Goal: Communication & Community: Ask a question

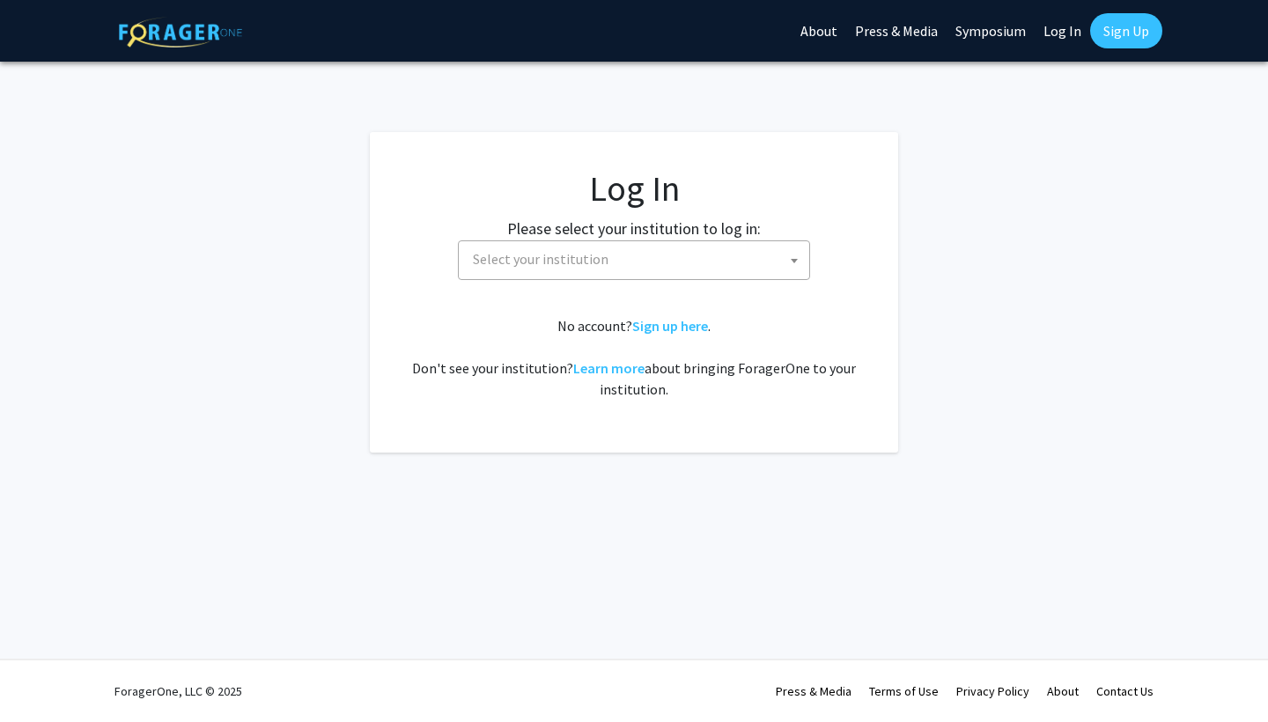
select select
click at [689, 260] on span "Select your institution" at bounding box center [637, 259] width 343 height 36
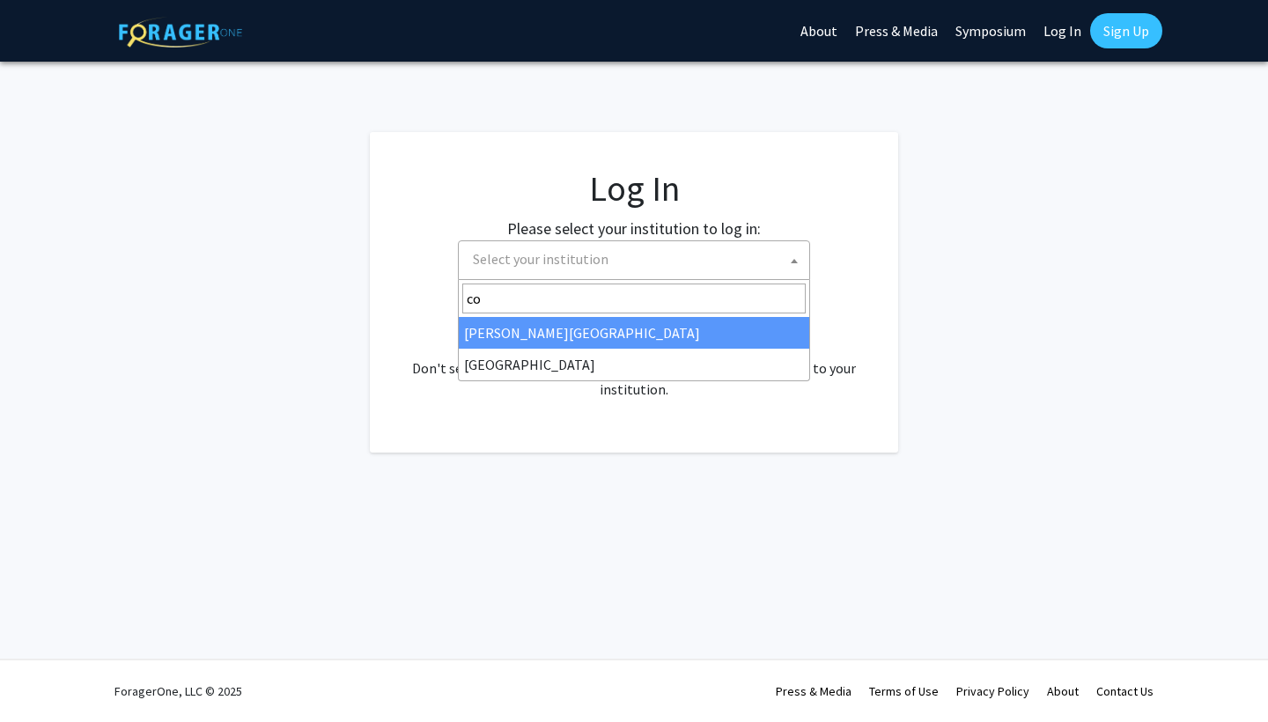
type input "c"
type input "university of ma"
select select "31"
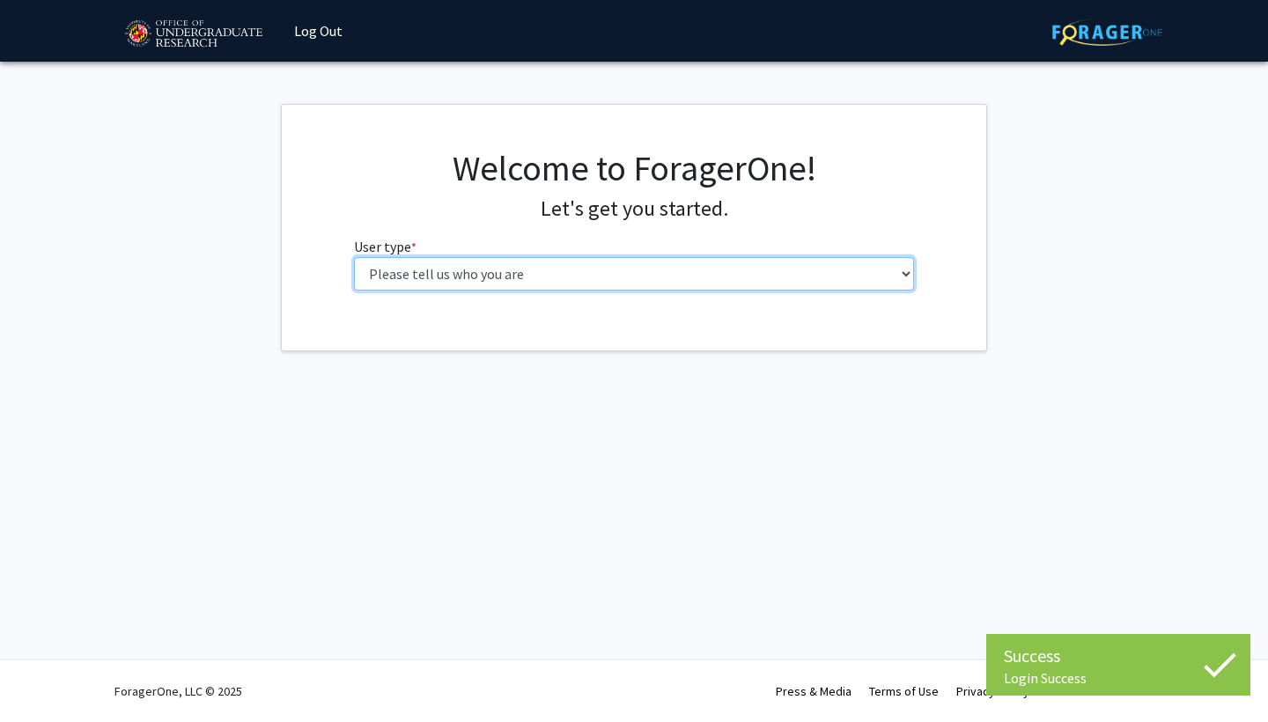
select select "1: undergrad"
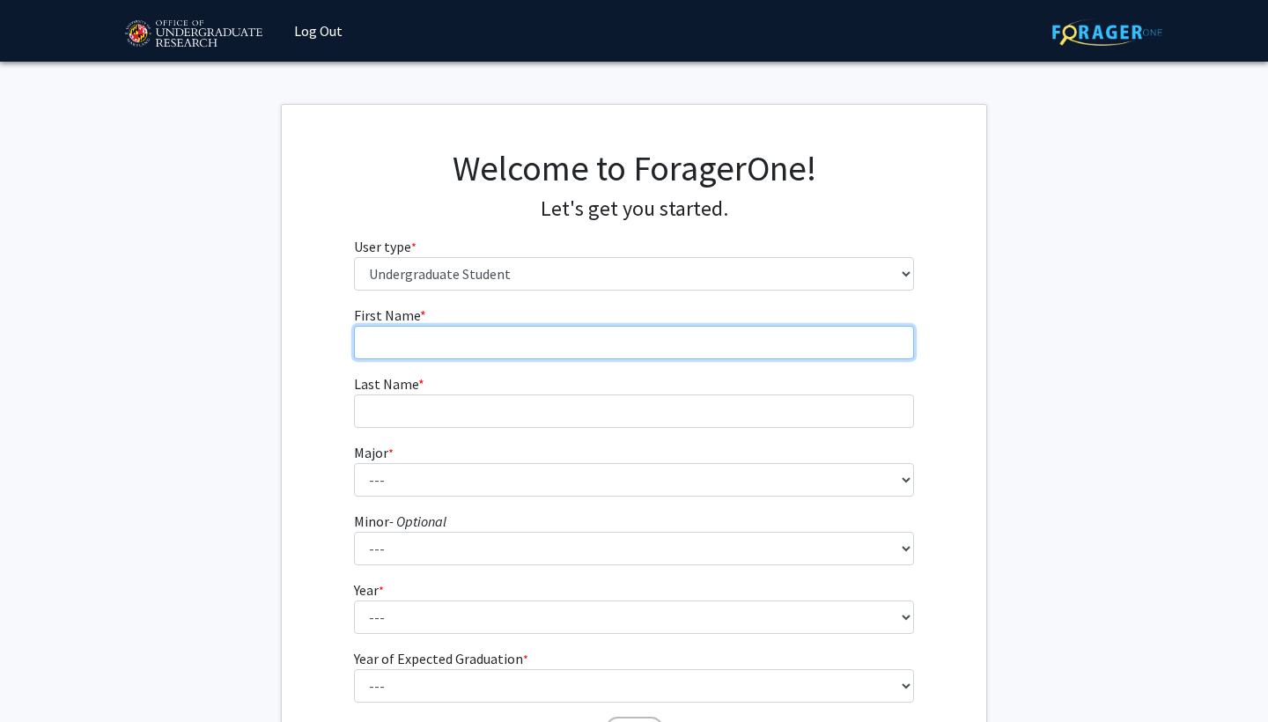
click at [769, 342] on input "First Name * required" at bounding box center [634, 342] width 561 height 33
type input "[PERSON_NAME]"
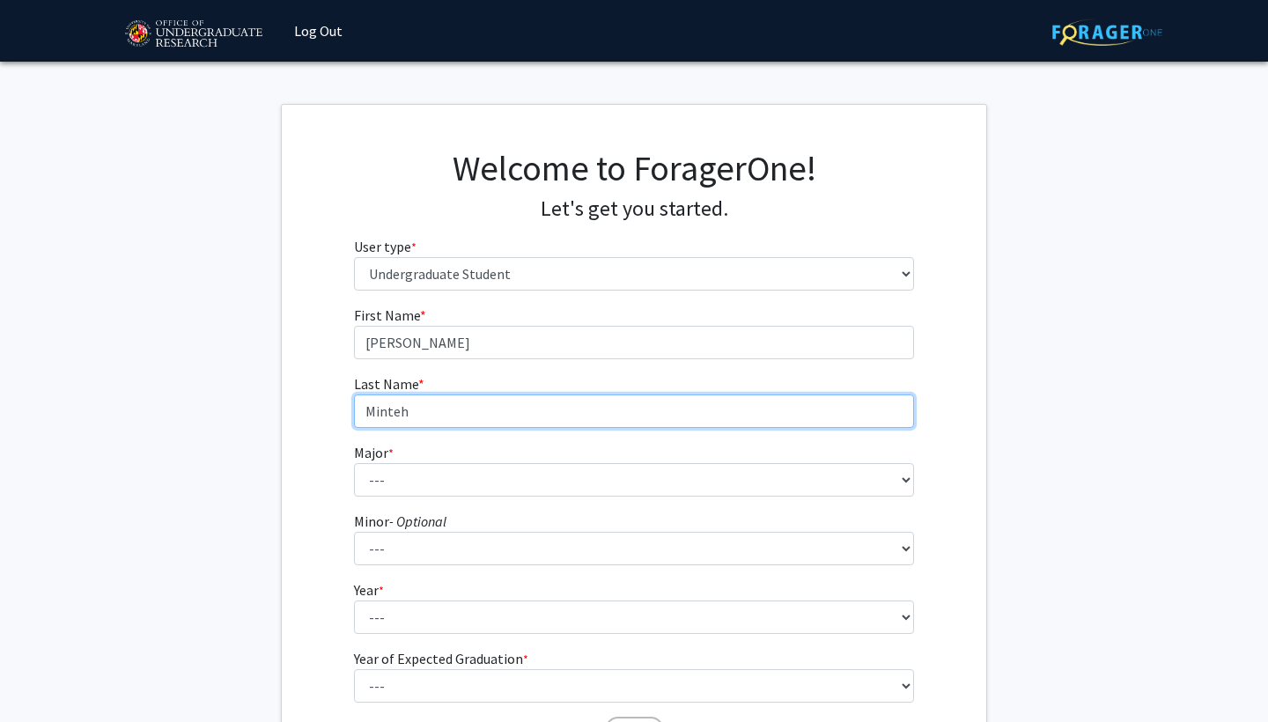
type input "Minteh"
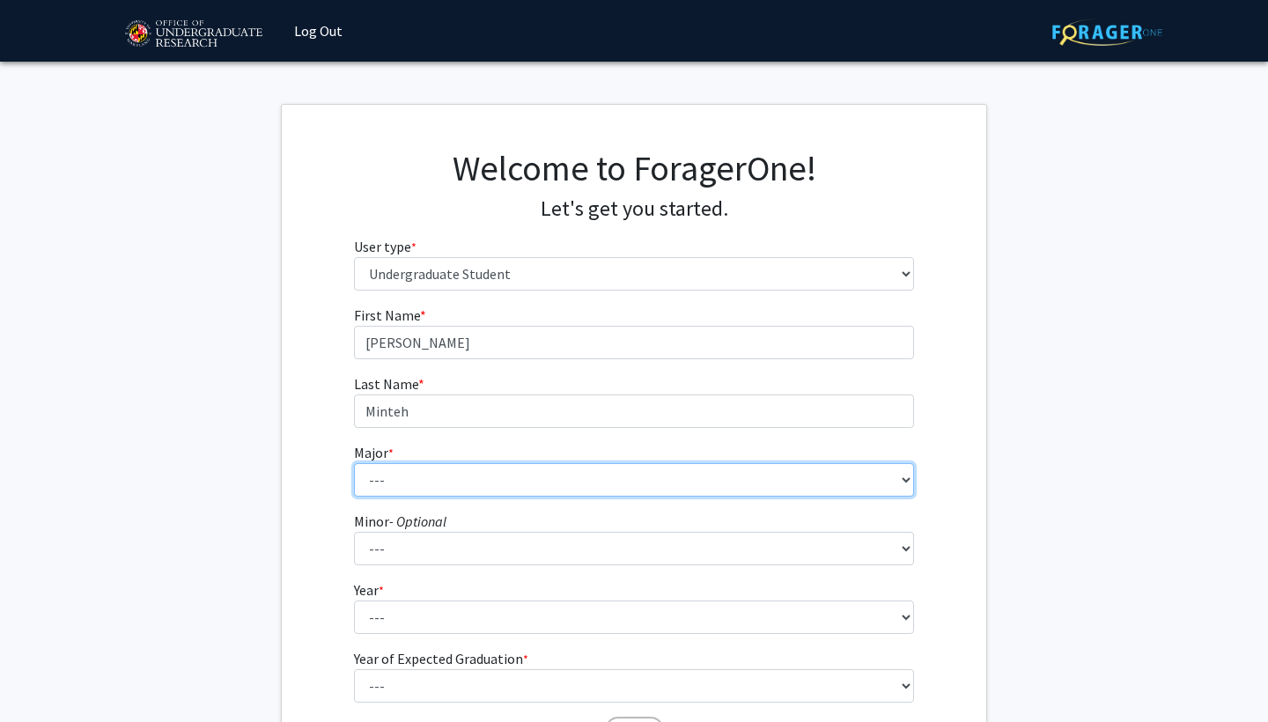
select select "17: 2318"
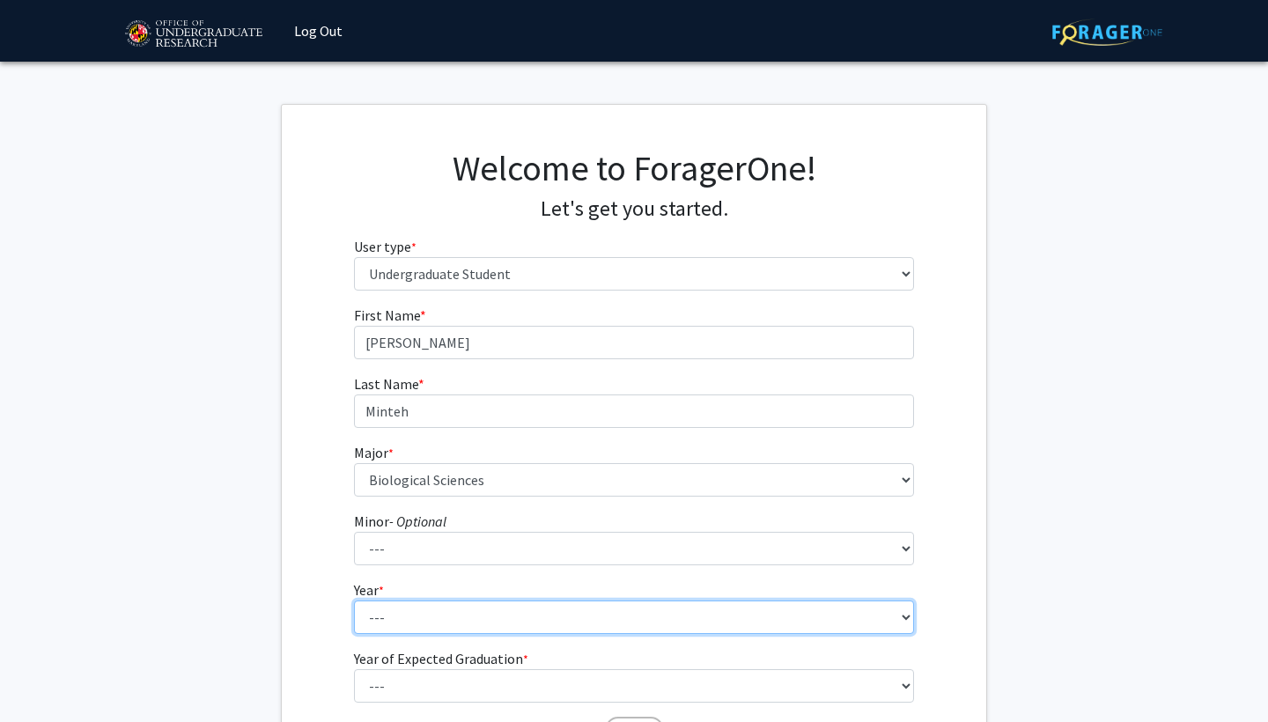
select select "4: senior"
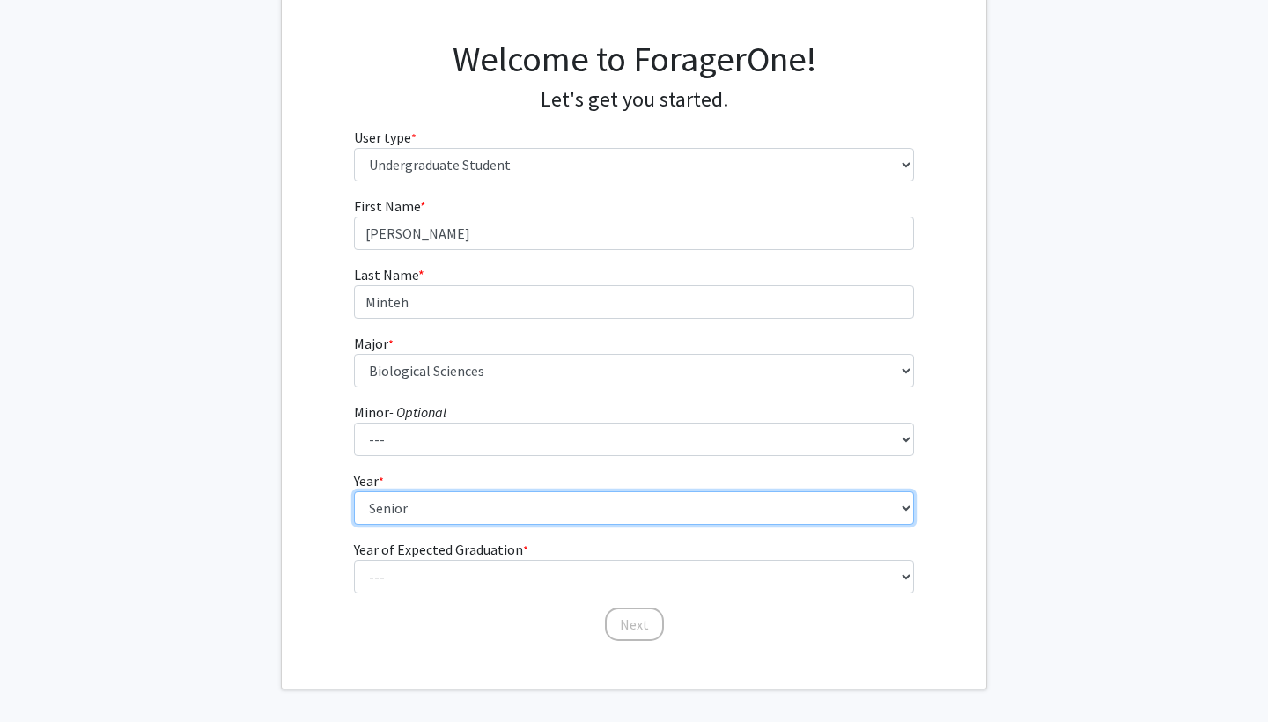
scroll to position [112, 0]
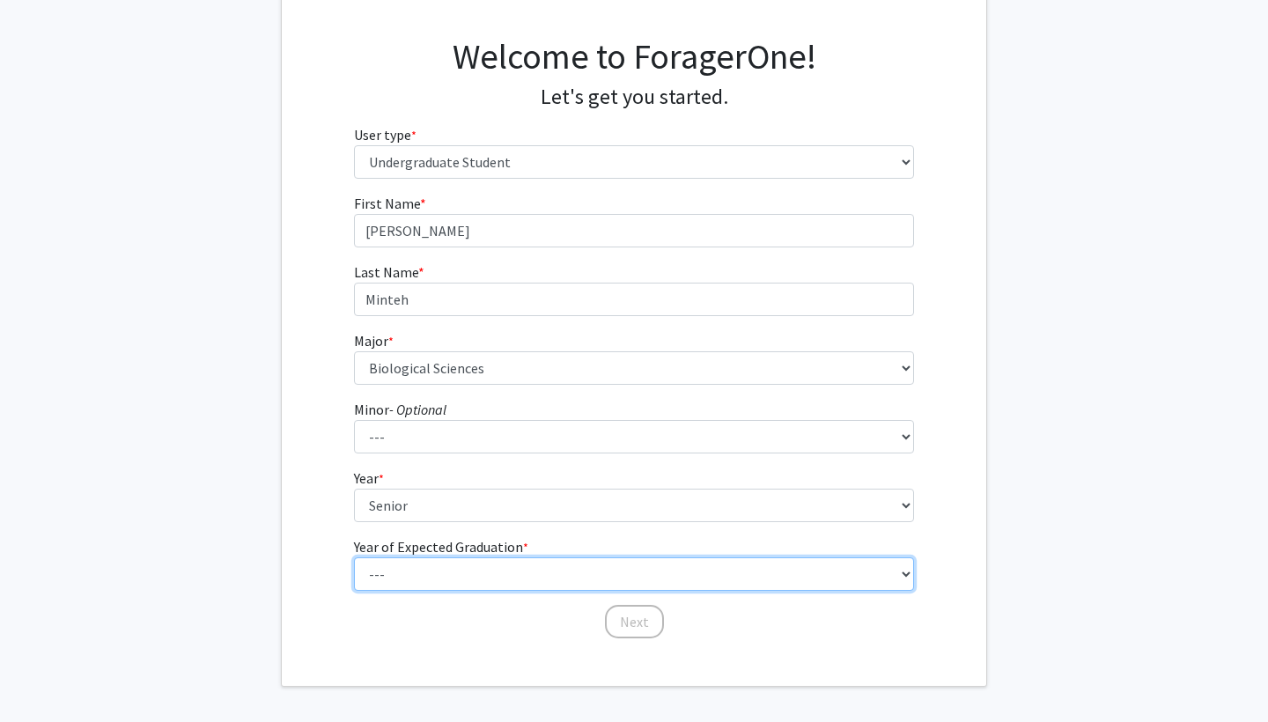
select select "2: 2026"
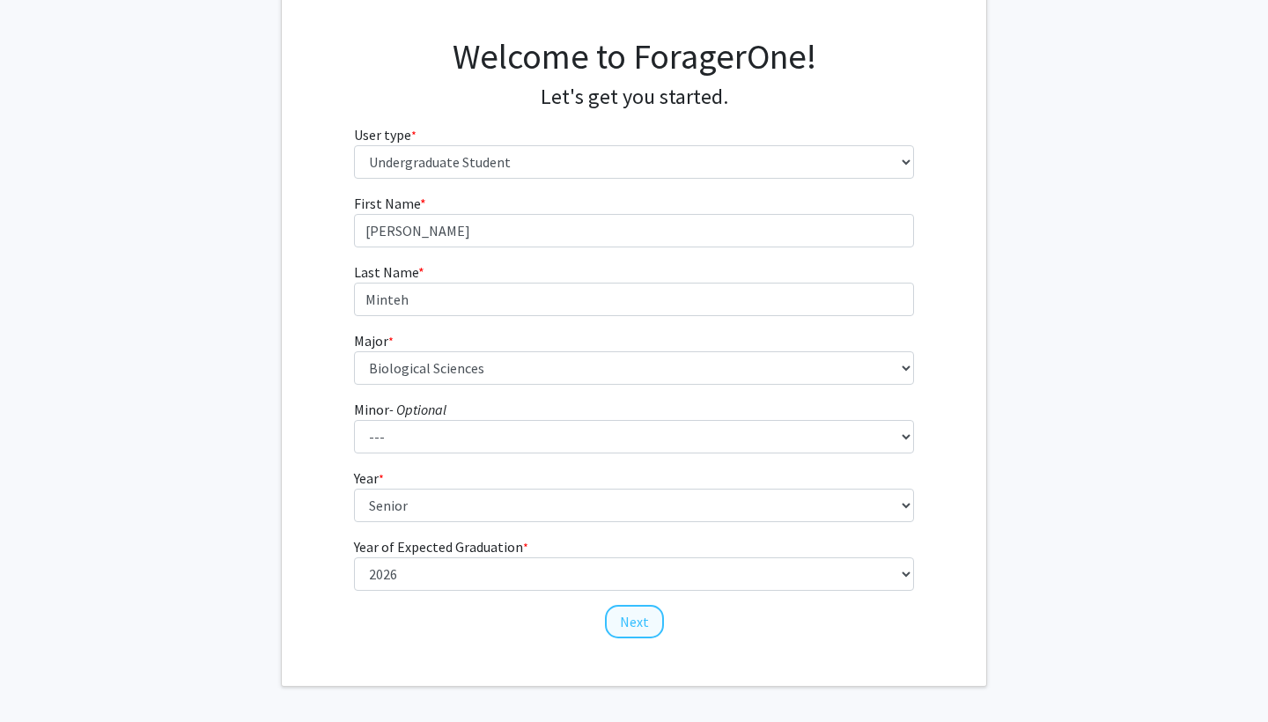
click at [615, 616] on button "Next" at bounding box center [634, 621] width 59 height 33
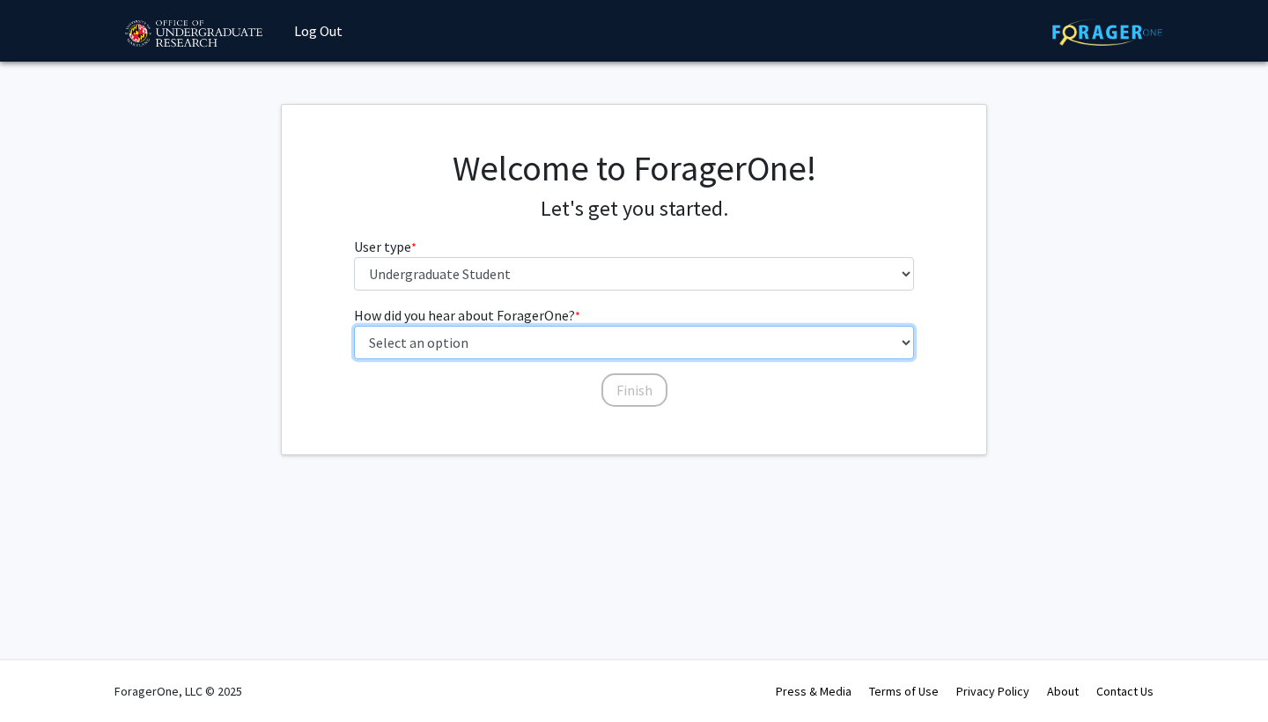
select select "5: other"
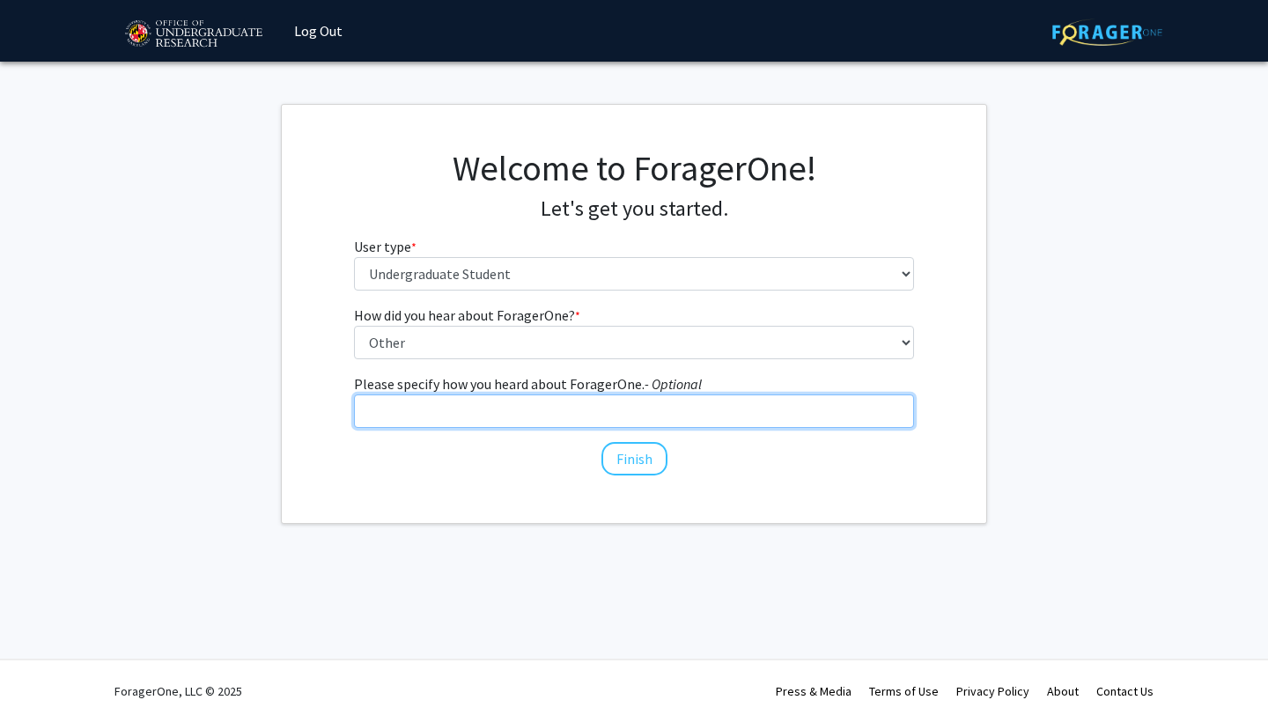
click at [609, 412] on input "Please specify how you heard about ForagerOne. - Optional" at bounding box center [634, 410] width 561 height 33
type input "Through google search"
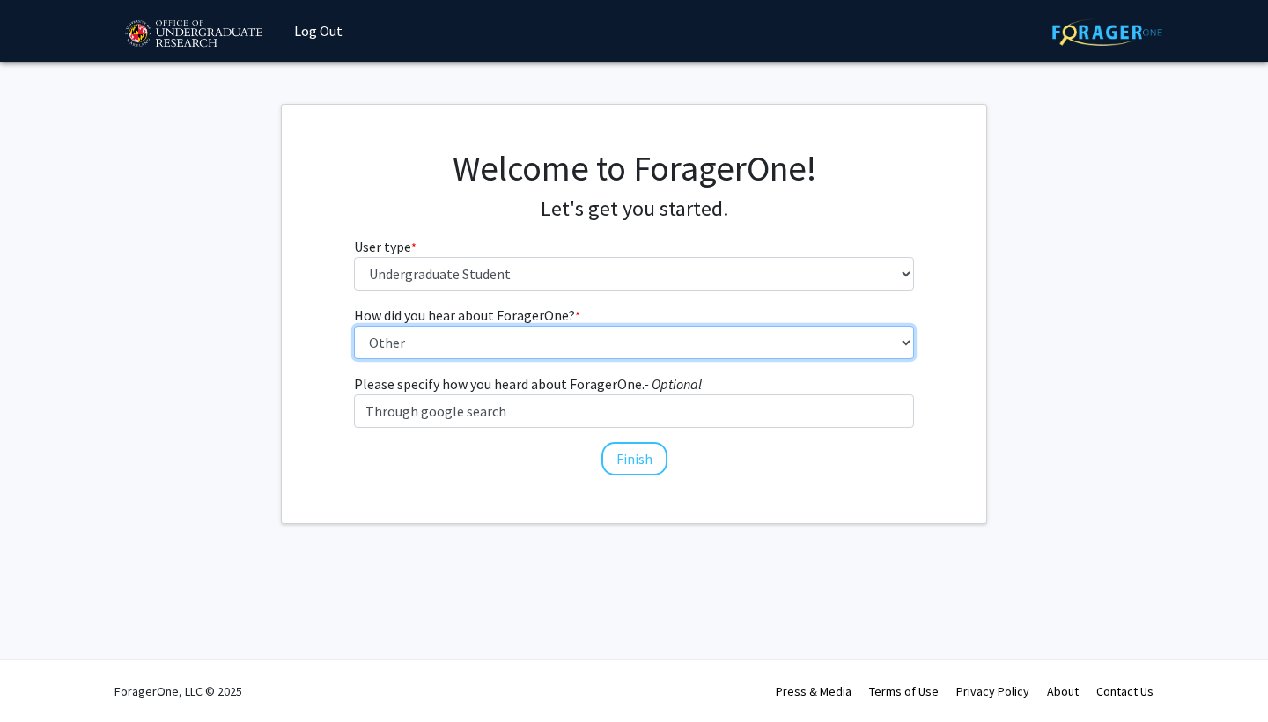
select select "3: university_website"
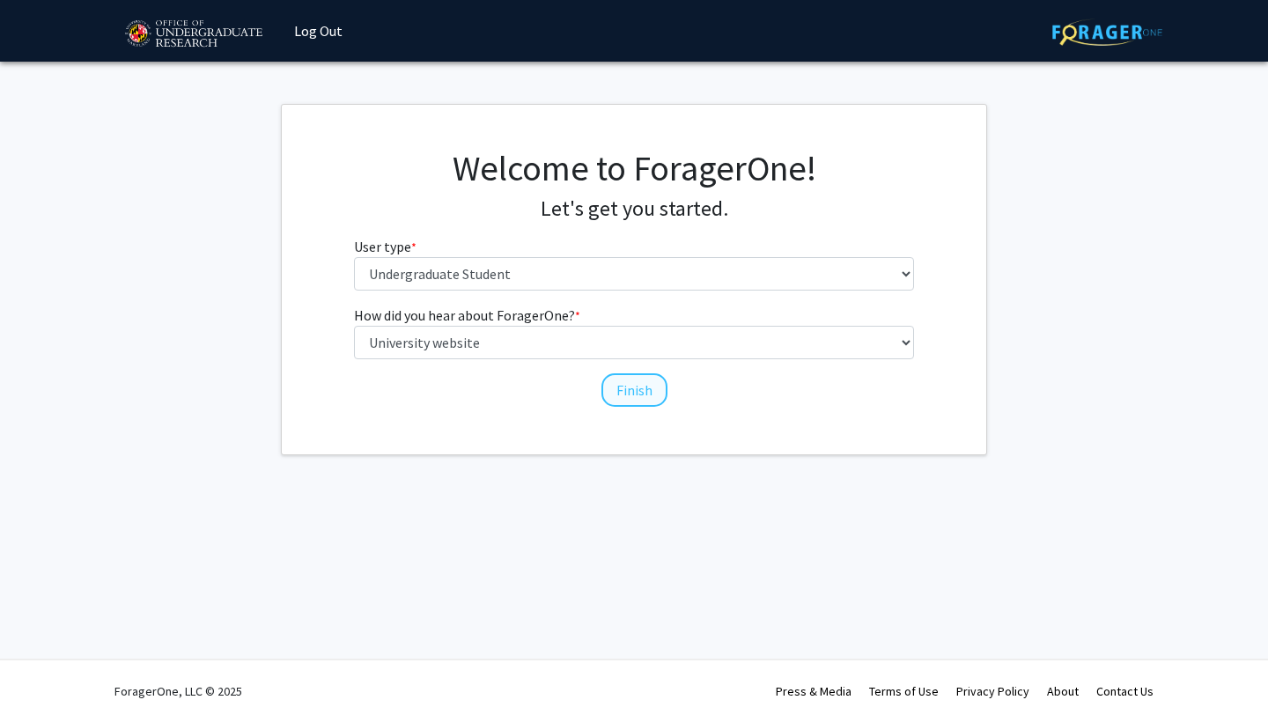
click at [618, 376] on button "Finish" at bounding box center [634, 389] width 66 height 33
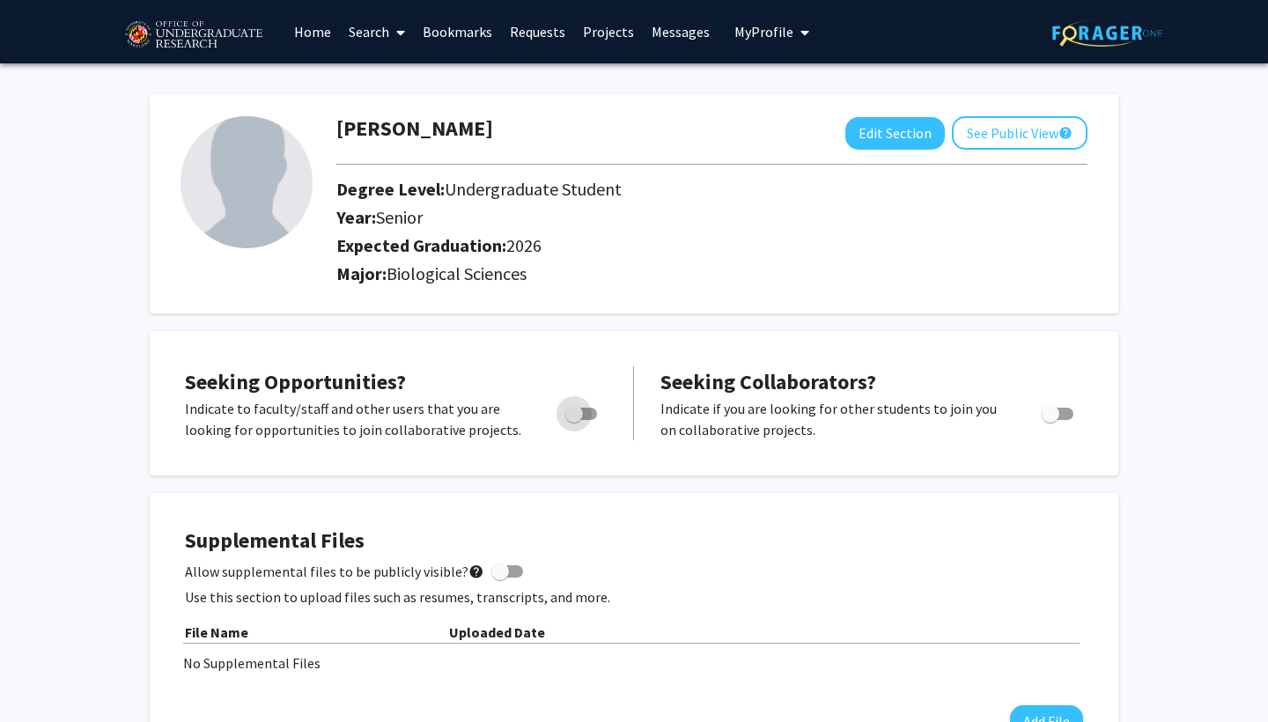
click at [583, 410] on span "Toggle" at bounding box center [574, 414] width 18 height 18
click at [574, 420] on input "Are you actively seeking opportunities?" at bounding box center [573, 420] width 1 height 1
checkbox input "true"
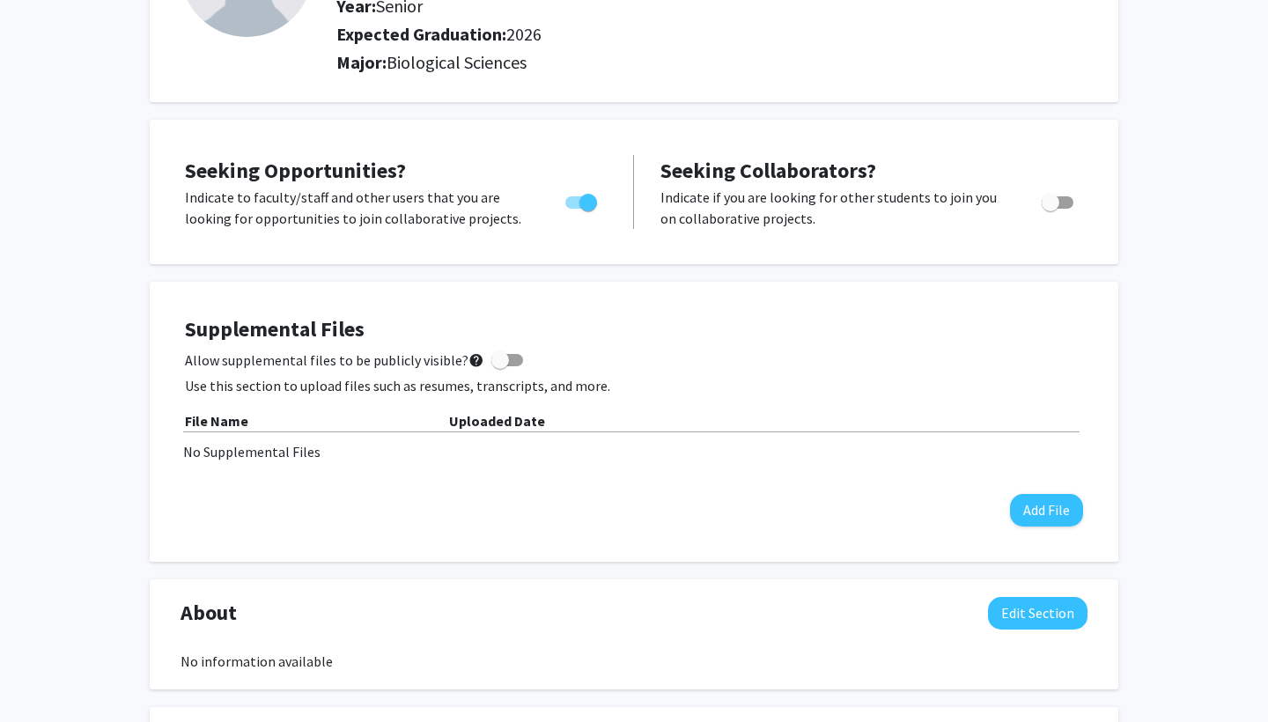
scroll to position [231, 0]
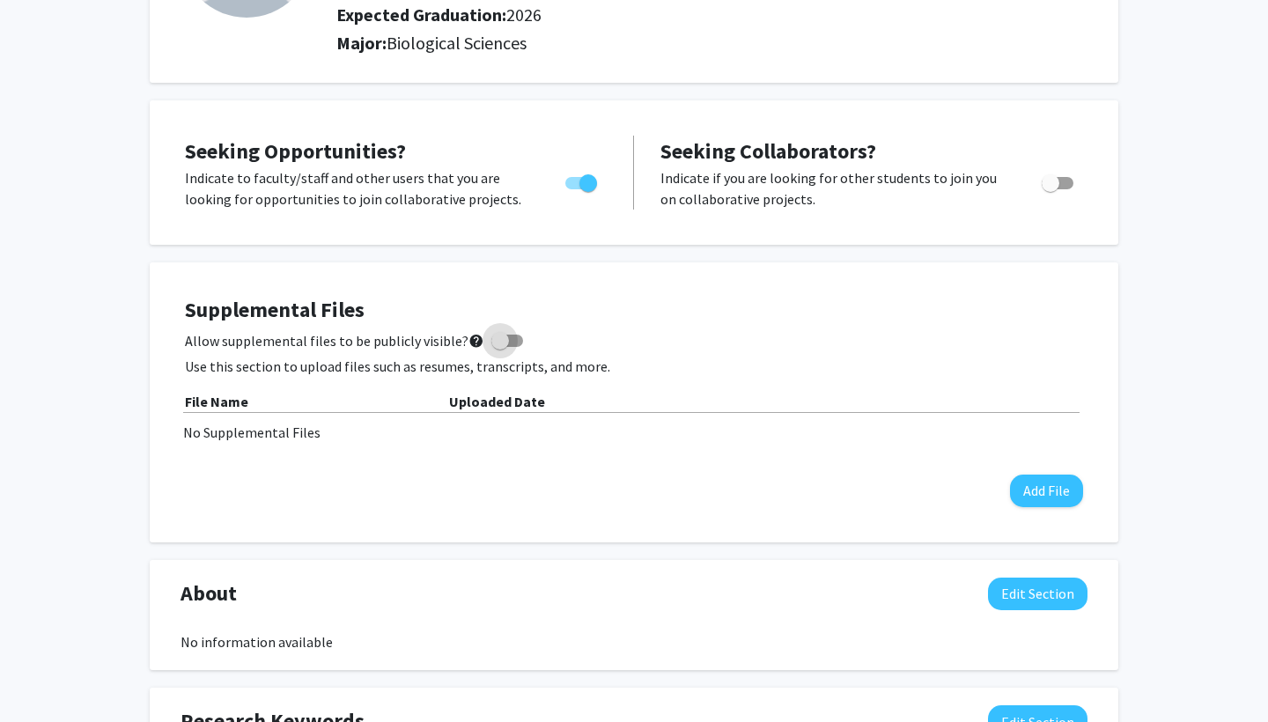
click at [503, 347] on span at bounding box center [507, 341] width 32 height 12
click at [500, 348] on input "Allow supplemental files to be publicly visible? help" at bounding box center [499, 347] width 1 height 1
checkbox input "true"
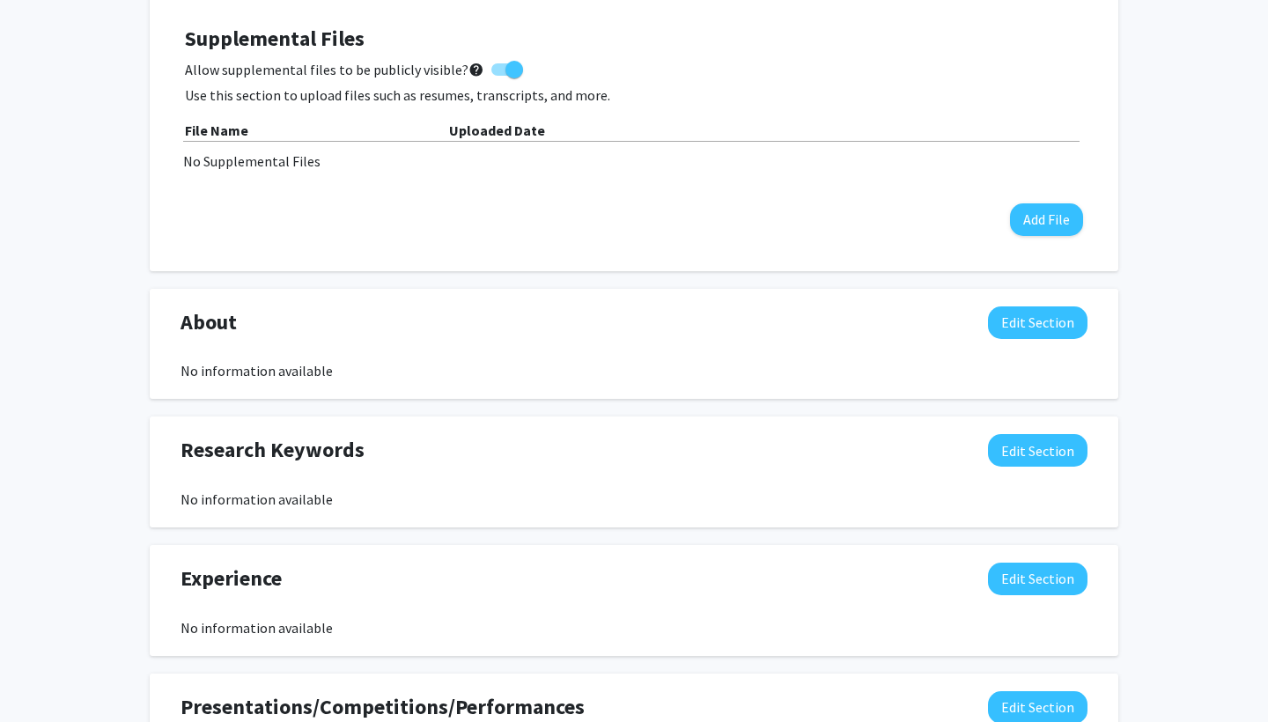
scroll to position [504, 0]
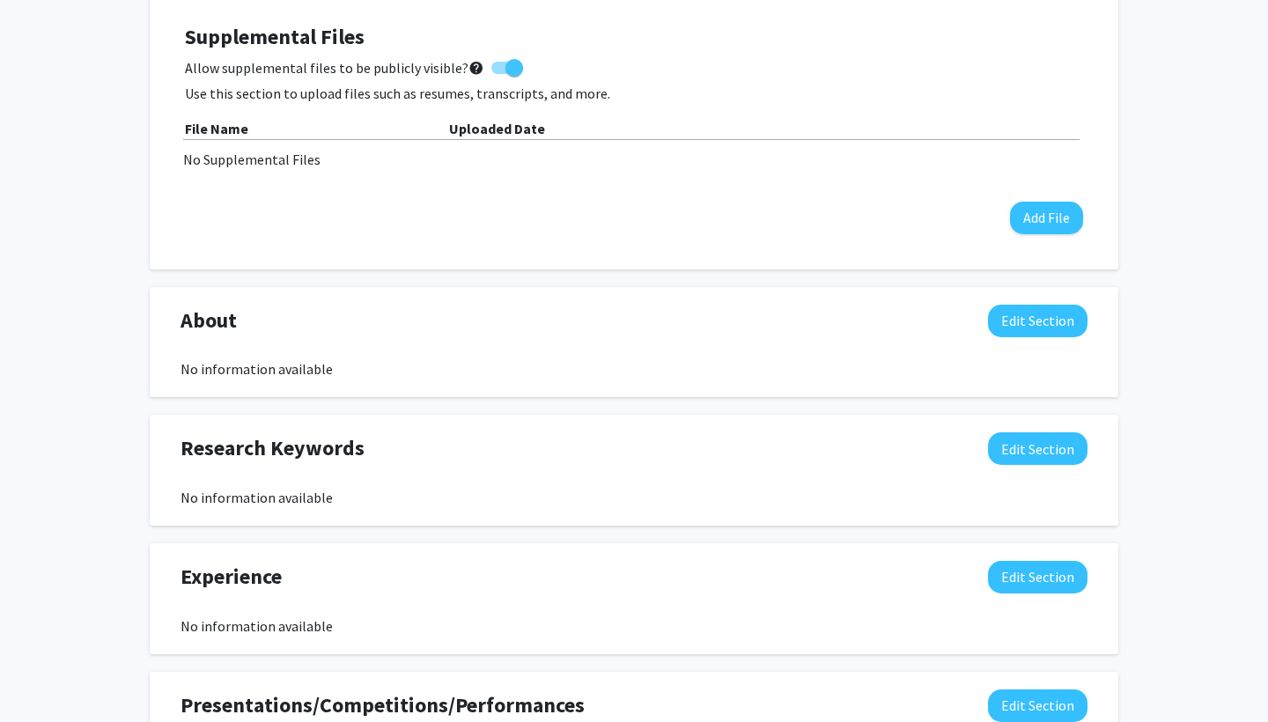
click at [1025, 452] on button "Edit Section" at bounding box center [1037, 448] width 99 height 33
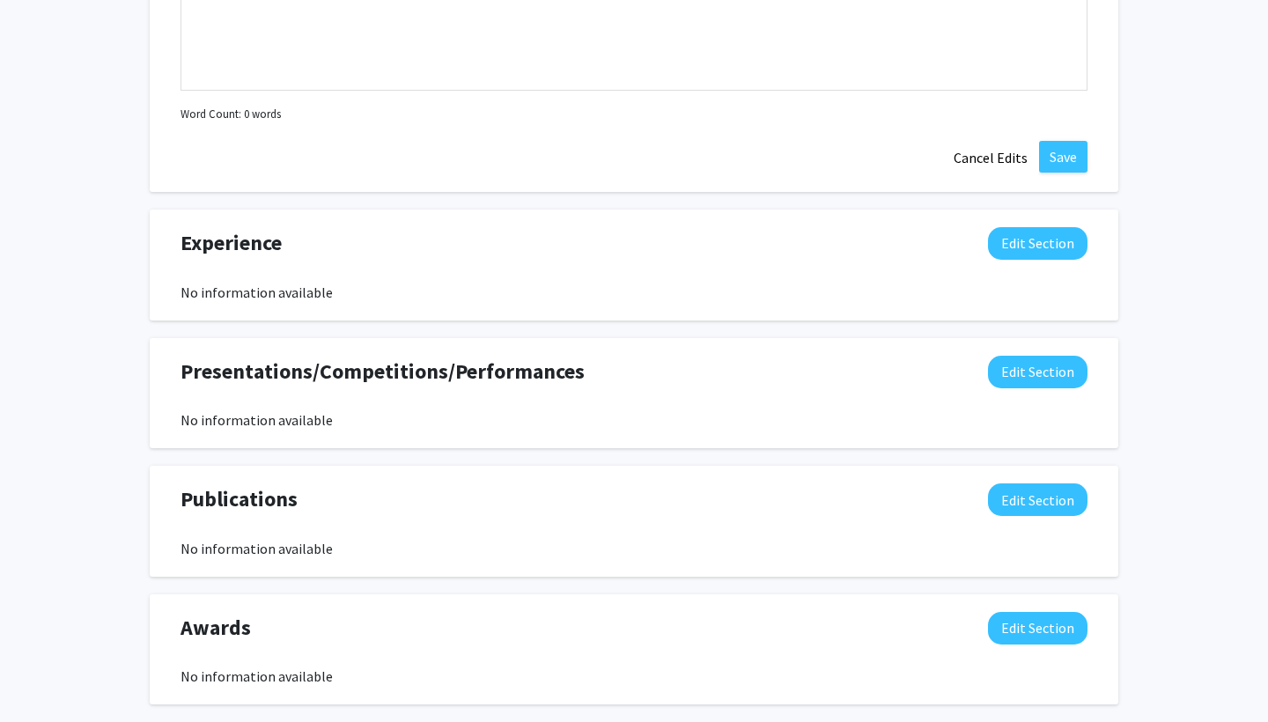
scroll to position [1222, 0]
click at [1006, 163] on button "Cancel Edits" at bounding box center [990, 156] width 97 height 33
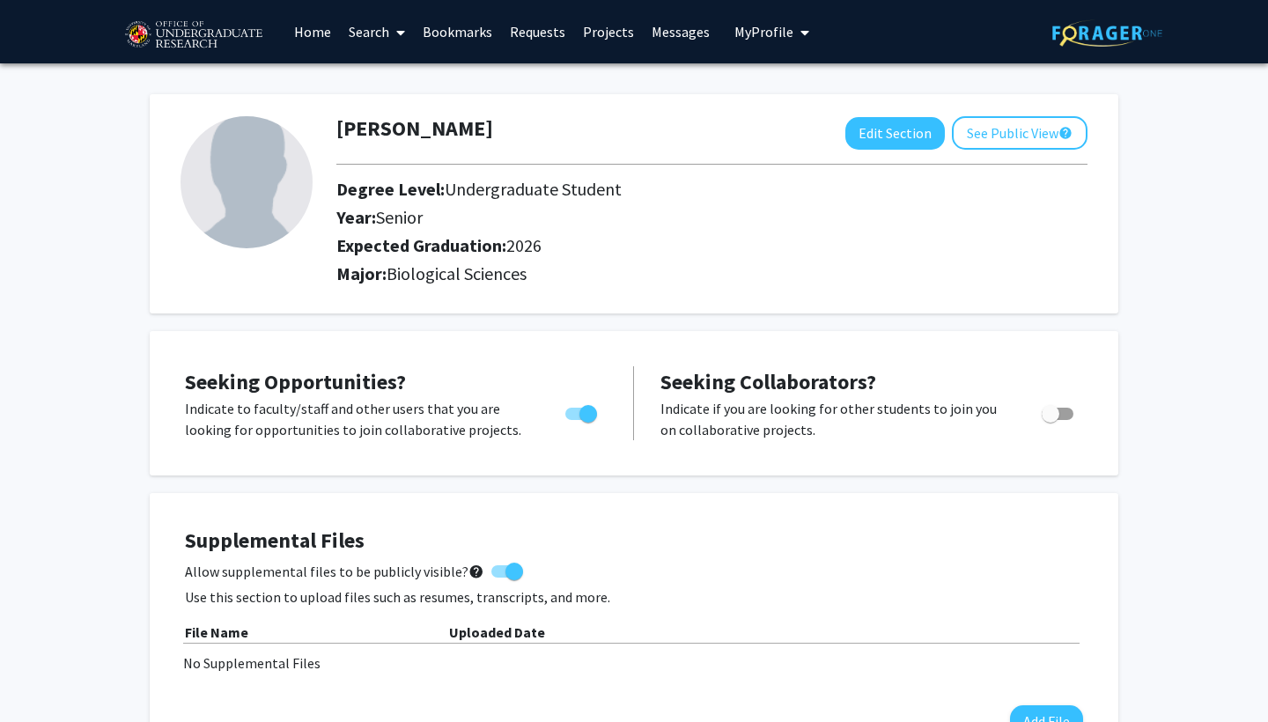
scroll to position [0, 0]
click at [380, 36] on link "Search" at bounding box center [377, 32] width 74 height 62
click at [395, 75] on span "Faculty/Staff" at bounding box center [404, 80] width 129 height 35
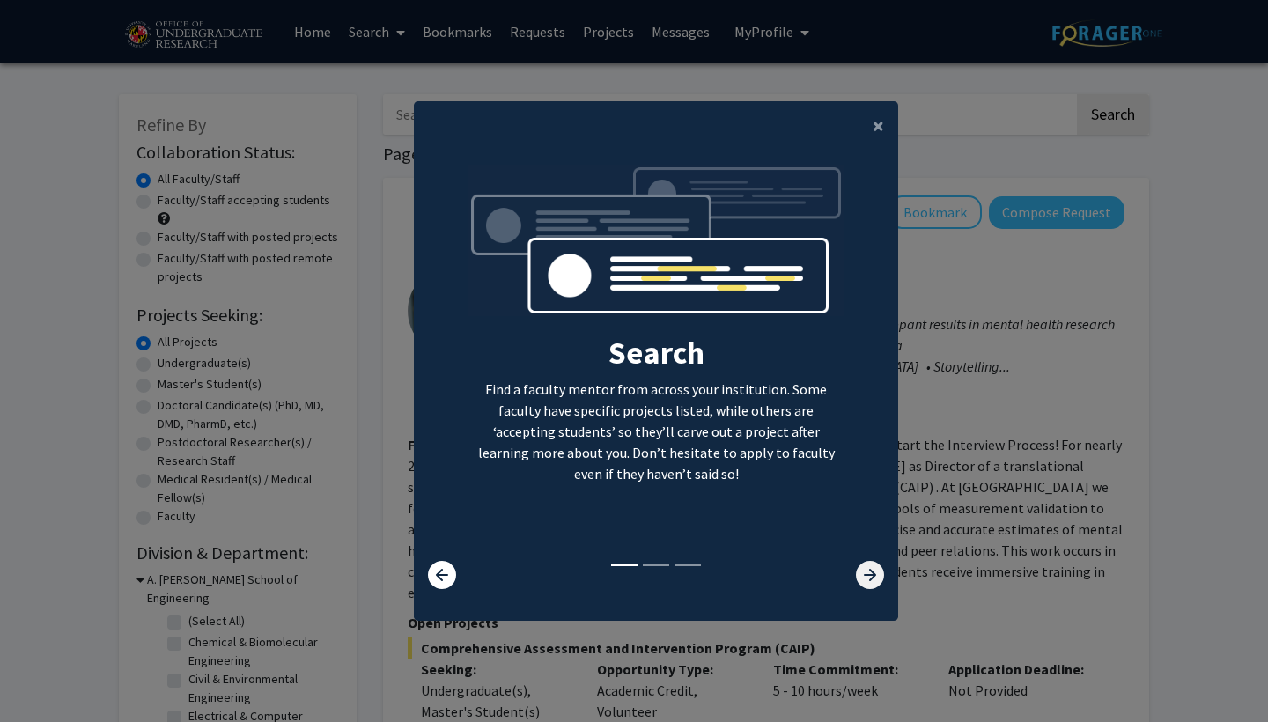
click at [872, 589] on icon at bounding box center [870, 575] width 28 height 28
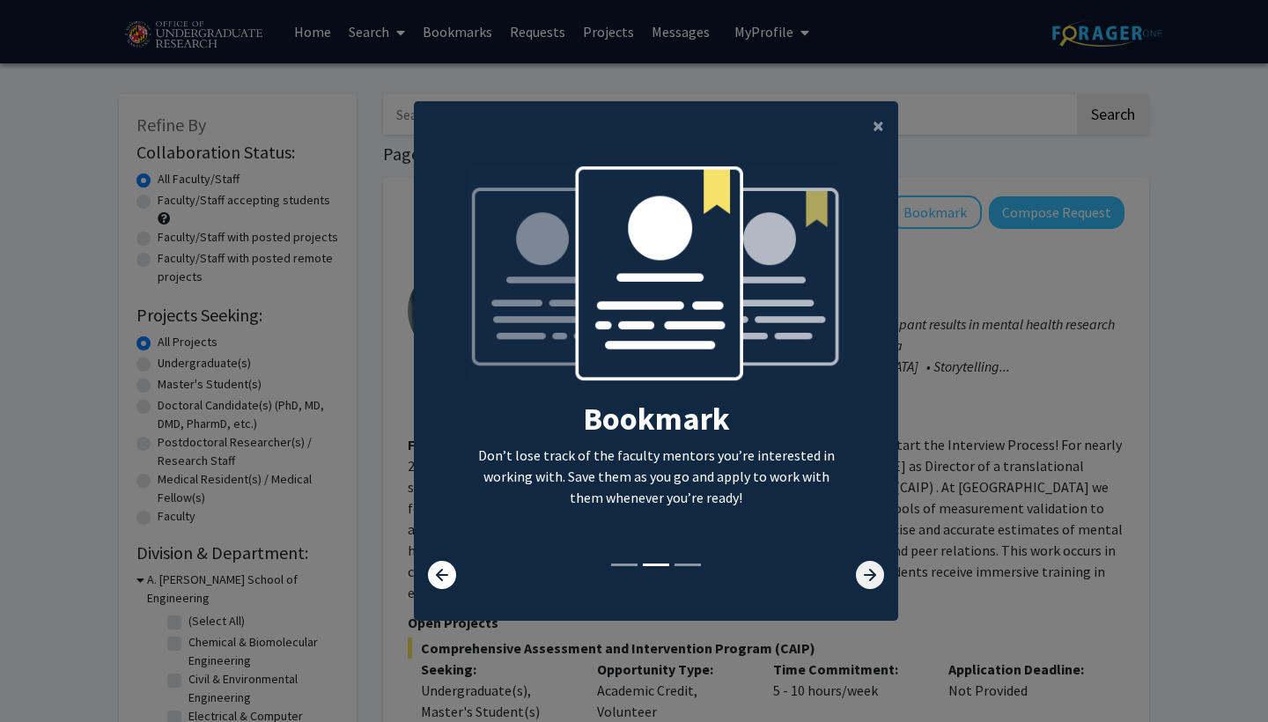
click at [872, 589] on icon at bounding box center [870, 575] width 28 height 28
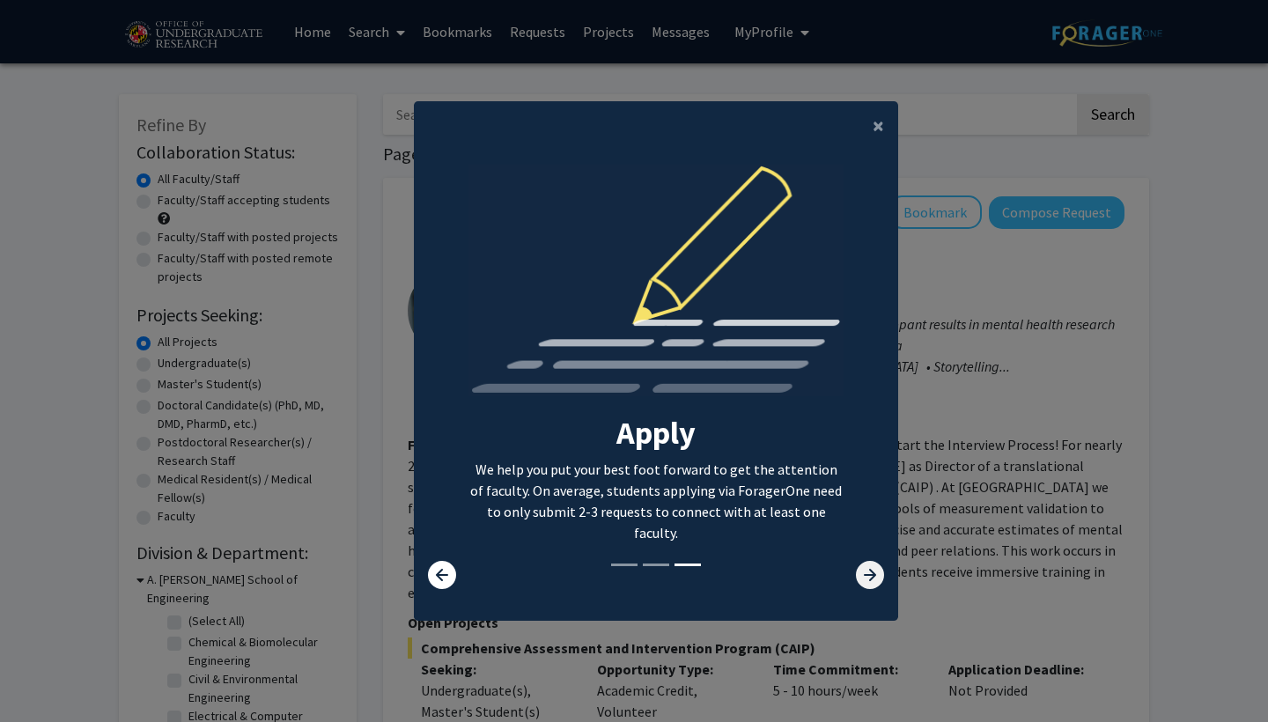
click at [872, 589] on icon at bounding box center [870, 575] width 28 height 28
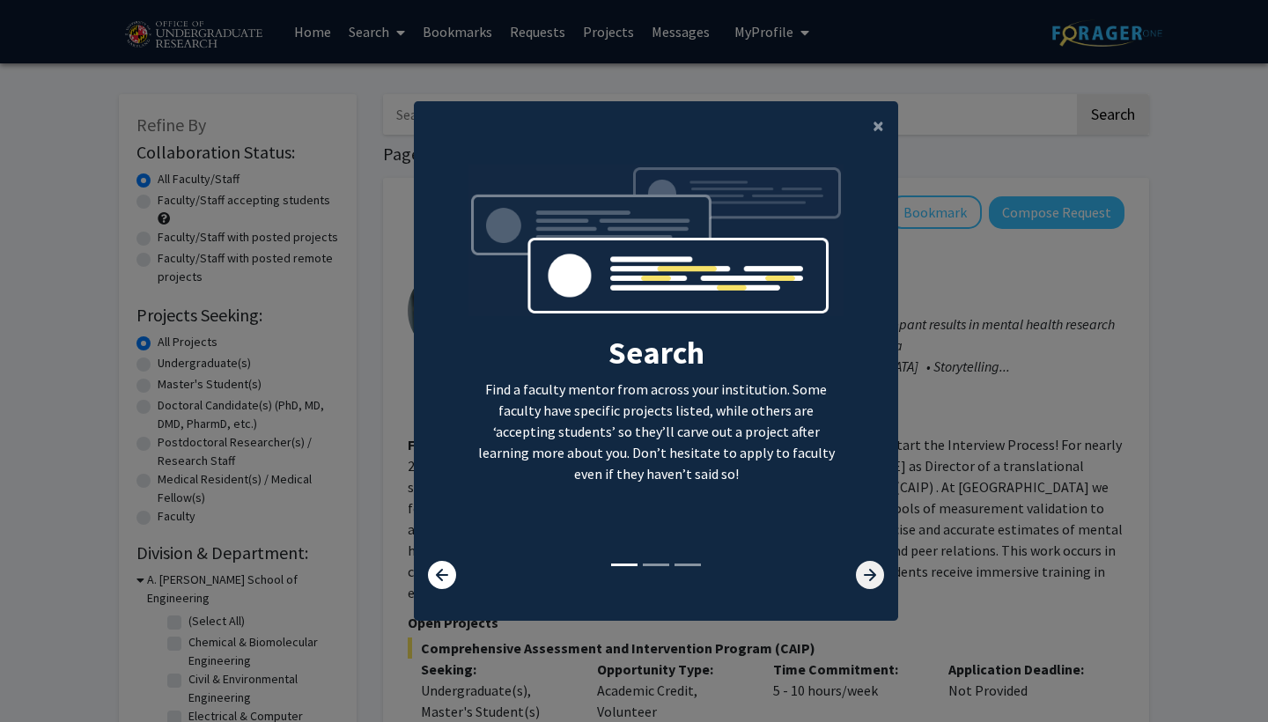
click at [872, 589] on icon at bounding box center [870, 575] width 28 height 28
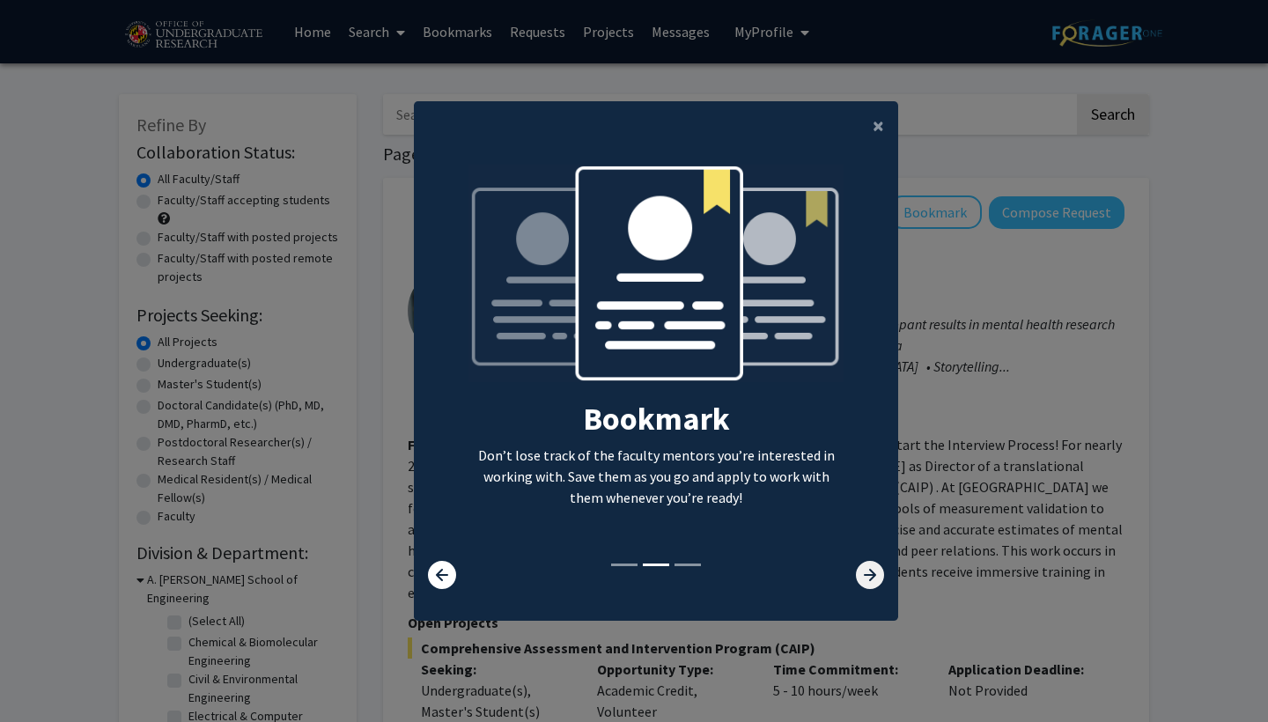
click at [872, 589] on icon at bounding box center [870, 575] width 28 height 28
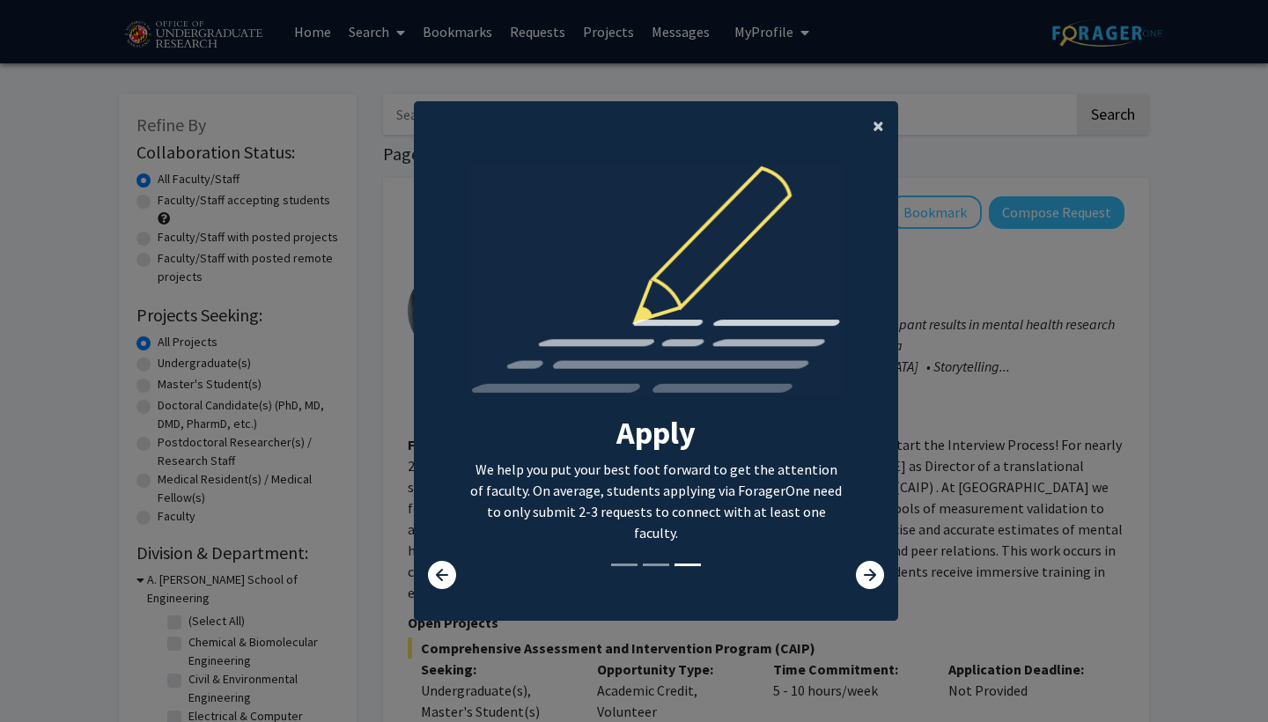
click at [879, 122] on span "×" at bounding box center [877, 125] width 11 height 27
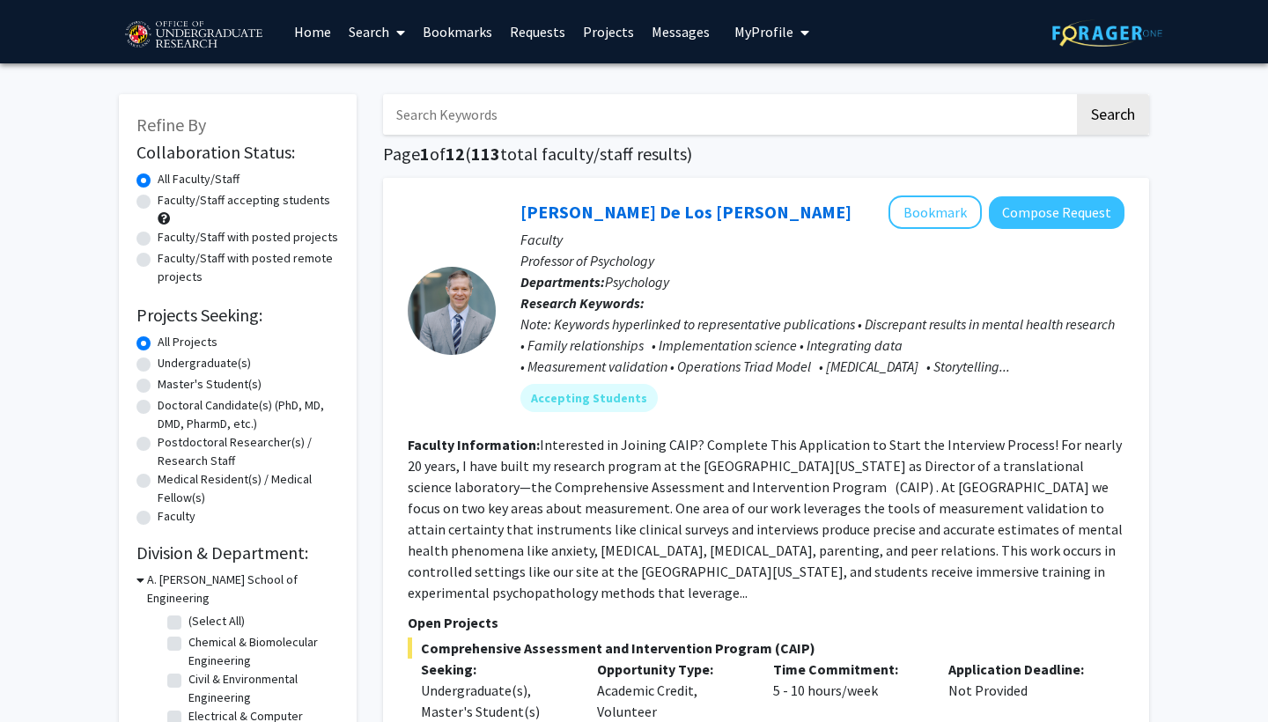
click at [219, 363] on label "Undergraduate(s)" at bounding box center [204, 363] width 93 height 18
click at [169, 363] on input "Undergraduate(s)" at bounding box center [163, 359] width 11 height 11
radio input "true"
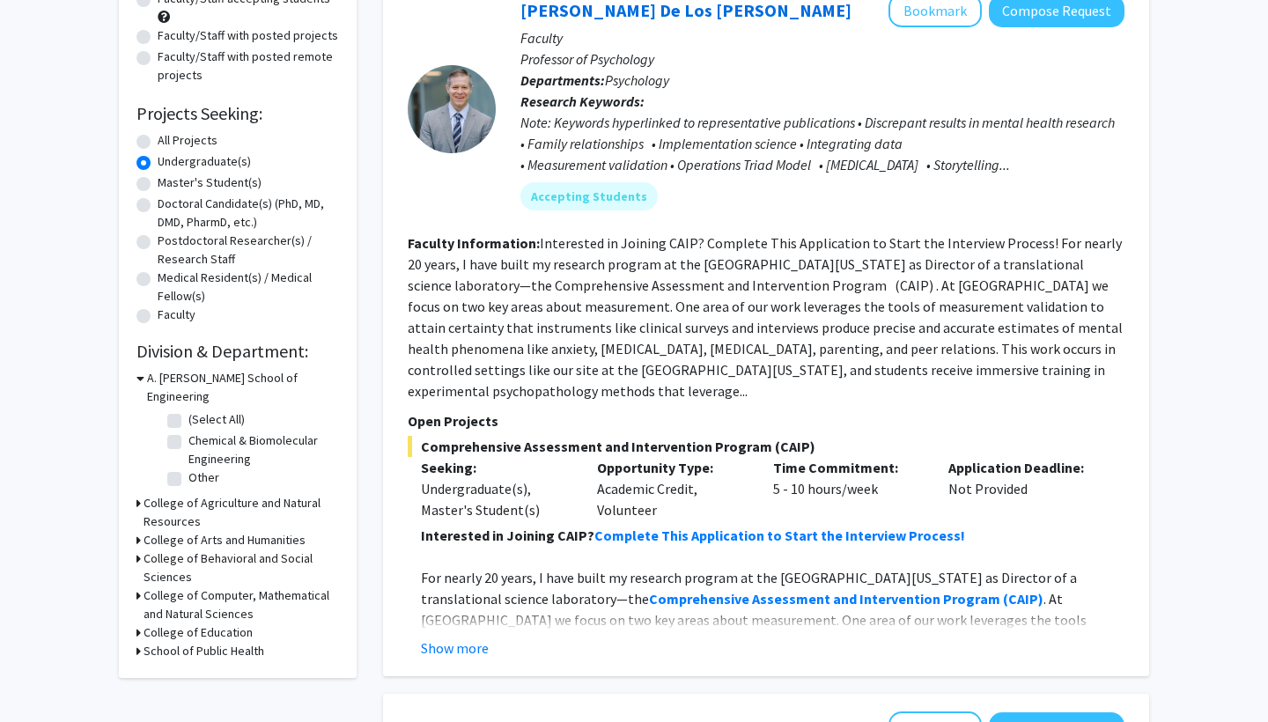
scroll to position [190, 0]
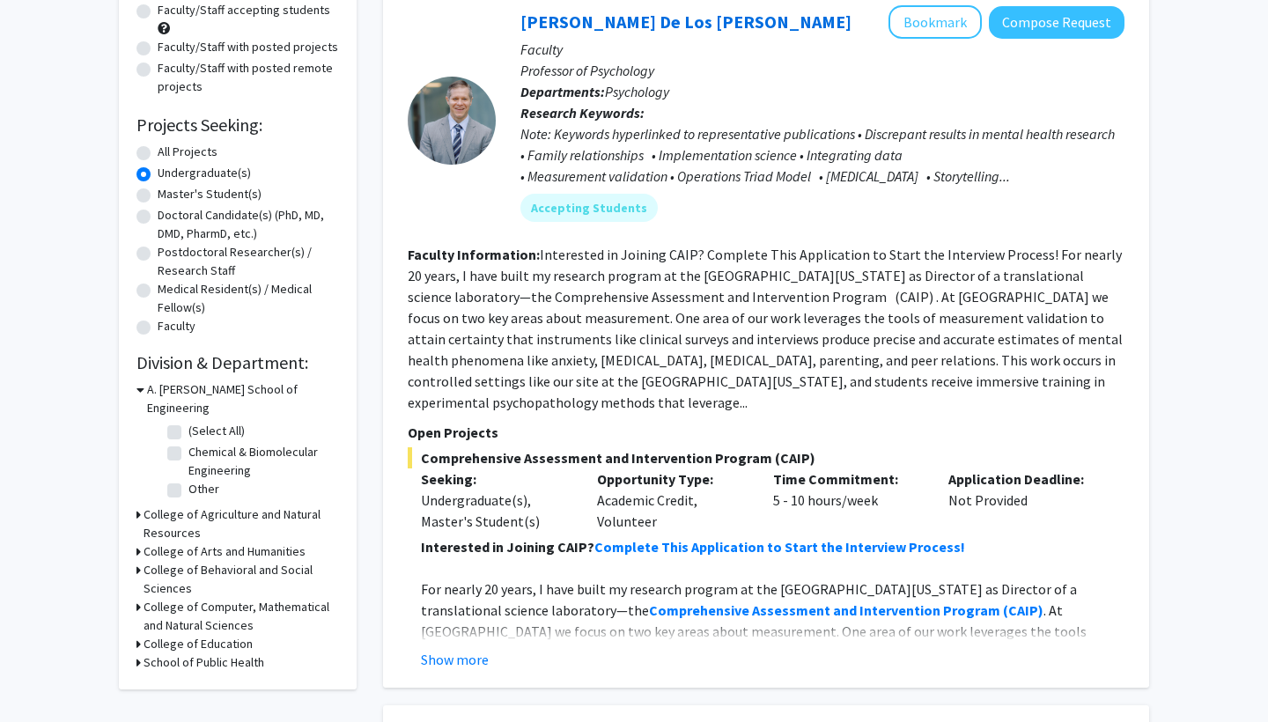
click at [188, 155] on label "All Projects" at bounding box center [188, 152] width 60 height 18
click at [169, 154] on input "All Projects" at bounding box center [163, 148] width 11 height 11
radio input "true"
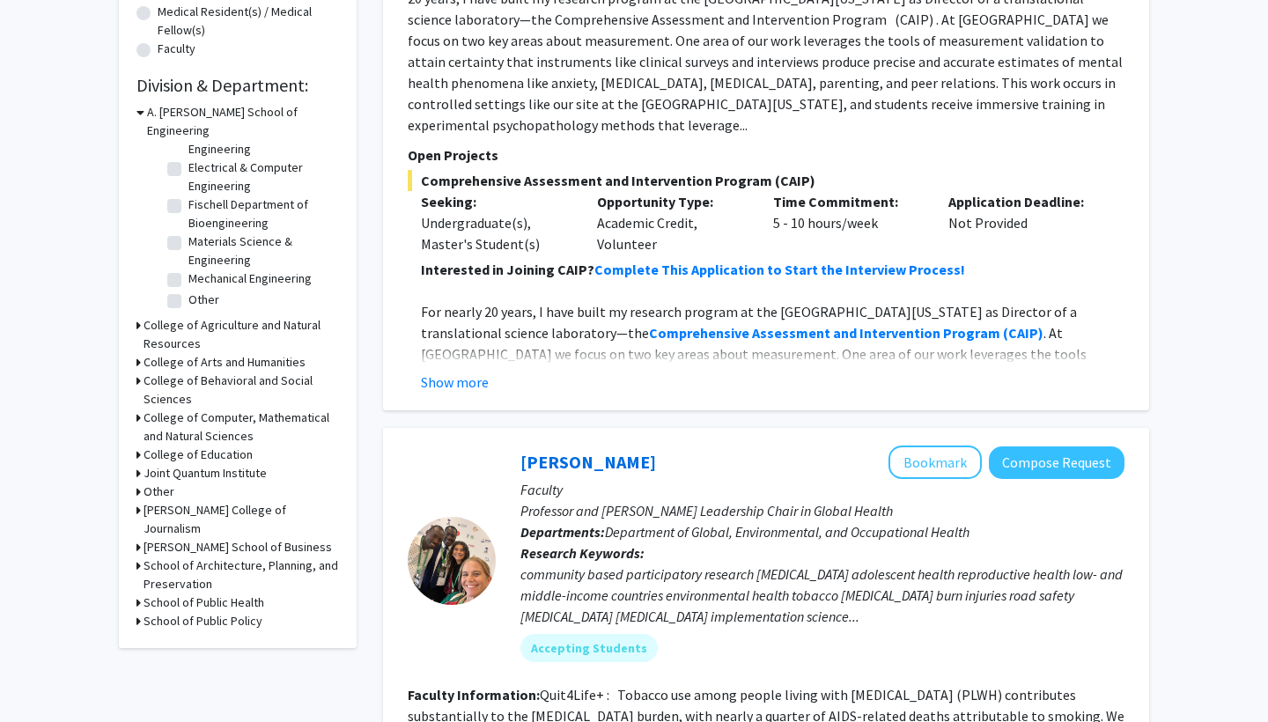
scroll to position [469, 0]
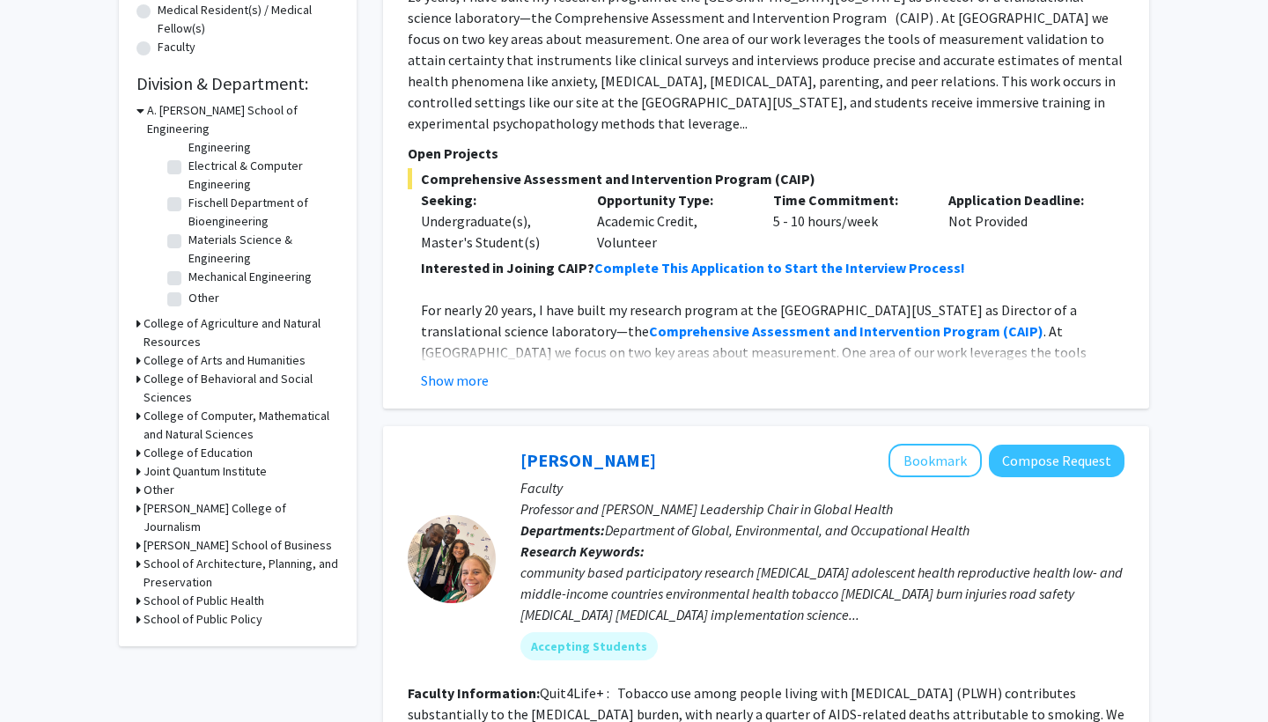
click at [137, 407] on icon at bounding box center [138, 416] width 4 height 18
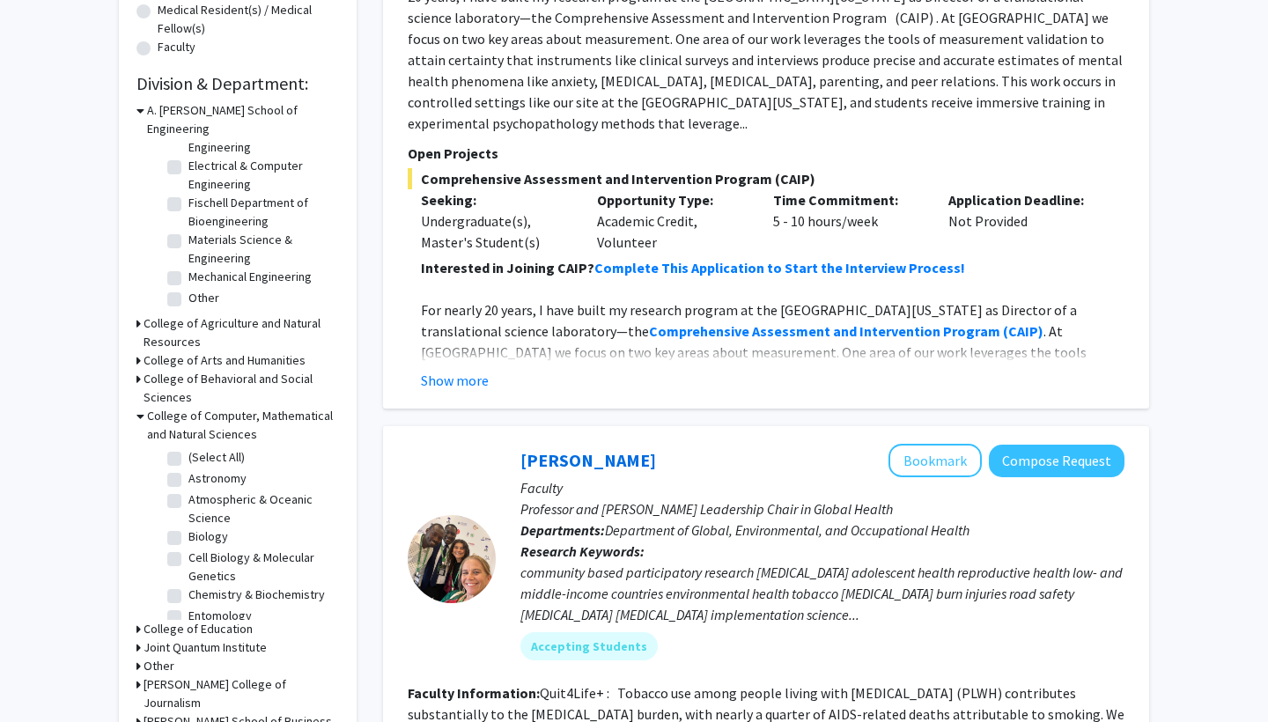
click at [188, 527] on label "Biology" at bounding box center [208, 536] width 40 height 18
click at [188, 527] on input "Biology" at bounding box center [193, 532] width 11 height 11
checkbox input "true"
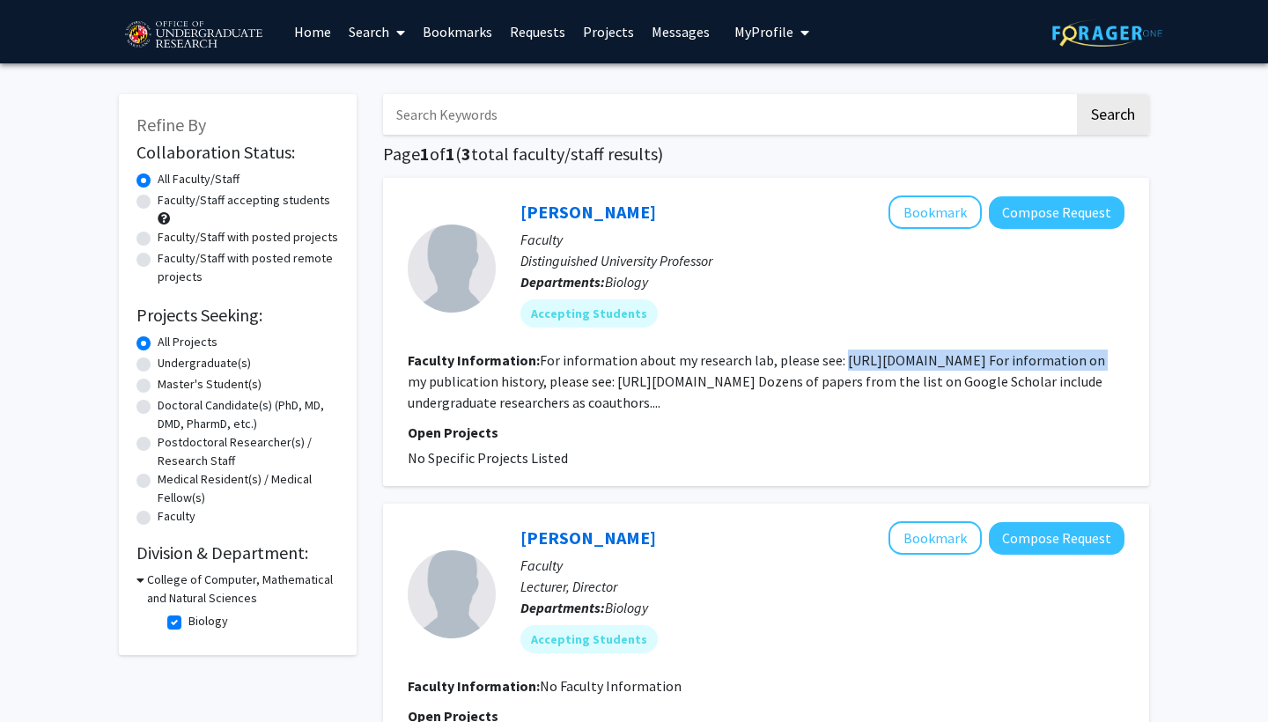
drag, startPoint x: 837, startPoint y: 361, endPoint x: 1088, endPoint y: 364, distance: 250.9
click at [1088, 364] on fg-read-more "For information about my research lab, please see: [URL][DOMAIN_NAME] For infor…" at bounding box center [756, 381] width 697 height 60
copy fg-read-more "[URL][DOMAIN_NAME]"
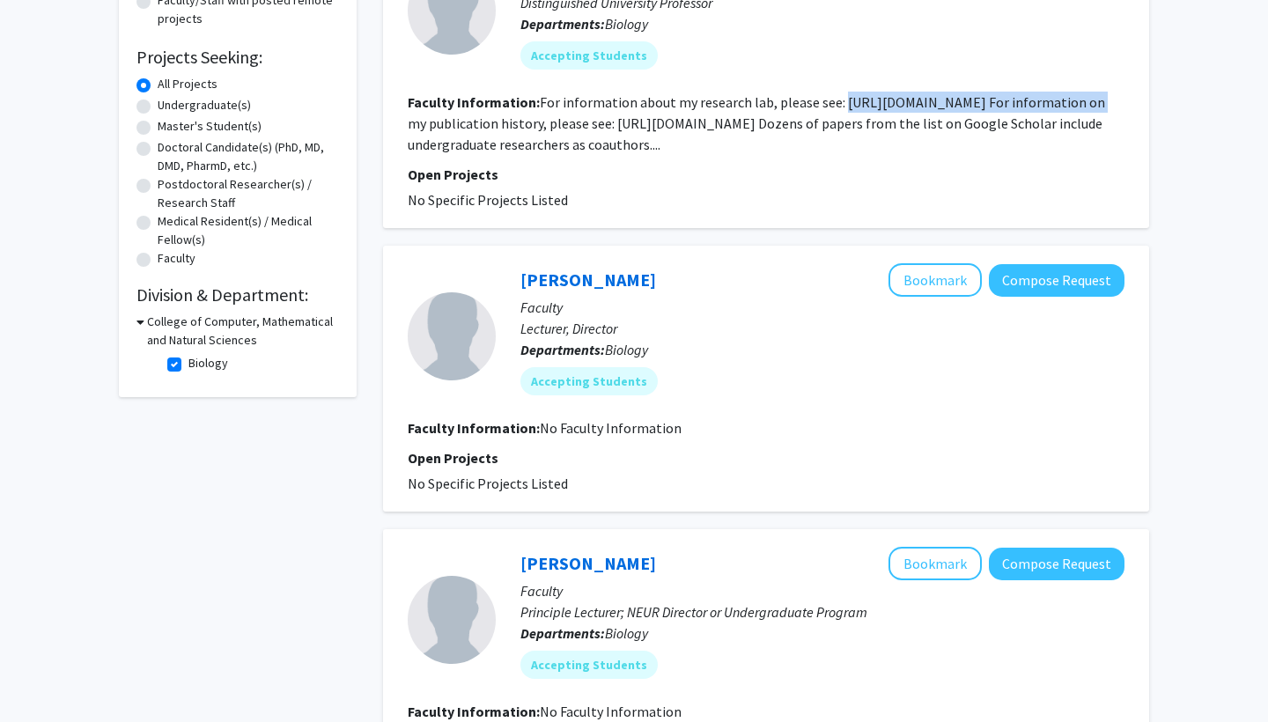
scroll to position [259, 0]
click at [593, 380] on mat-chip "Accepting Students" at bounding box center [588, 380] width 137 height 28
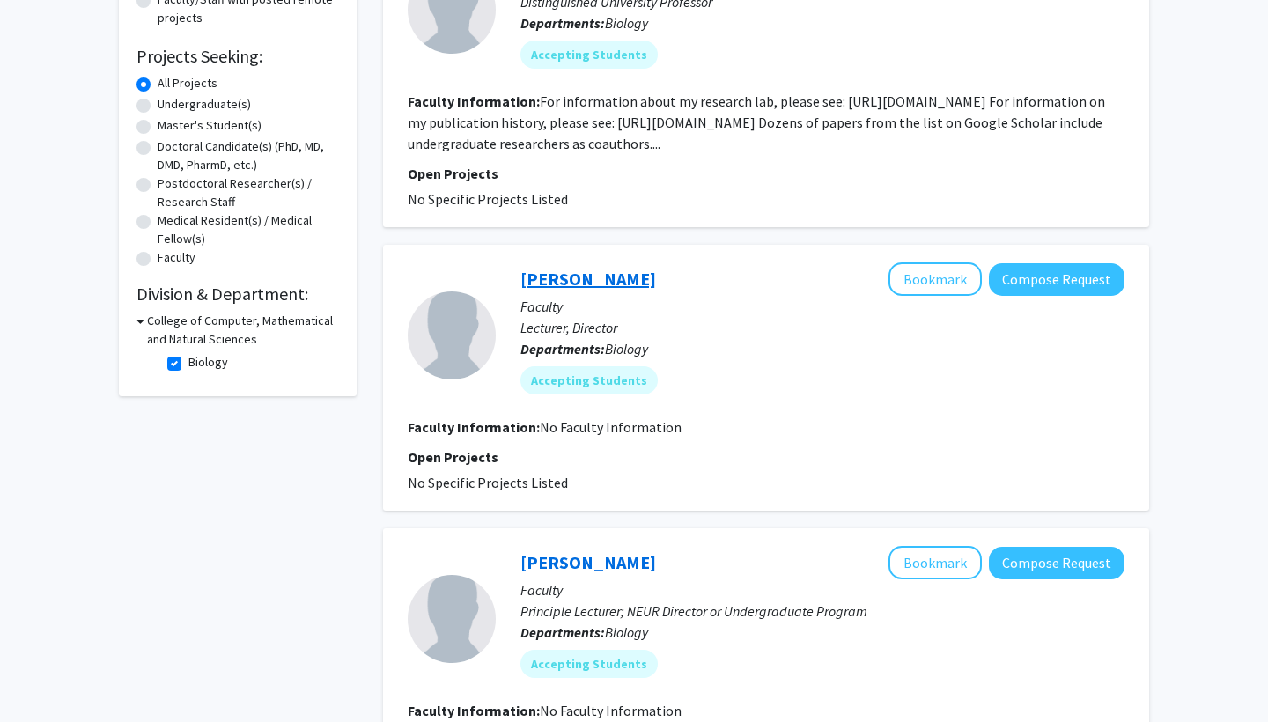
click at [563, 288] on link "[PERSON_NAME]" at bounding box center [588, 279] width 136 height 22
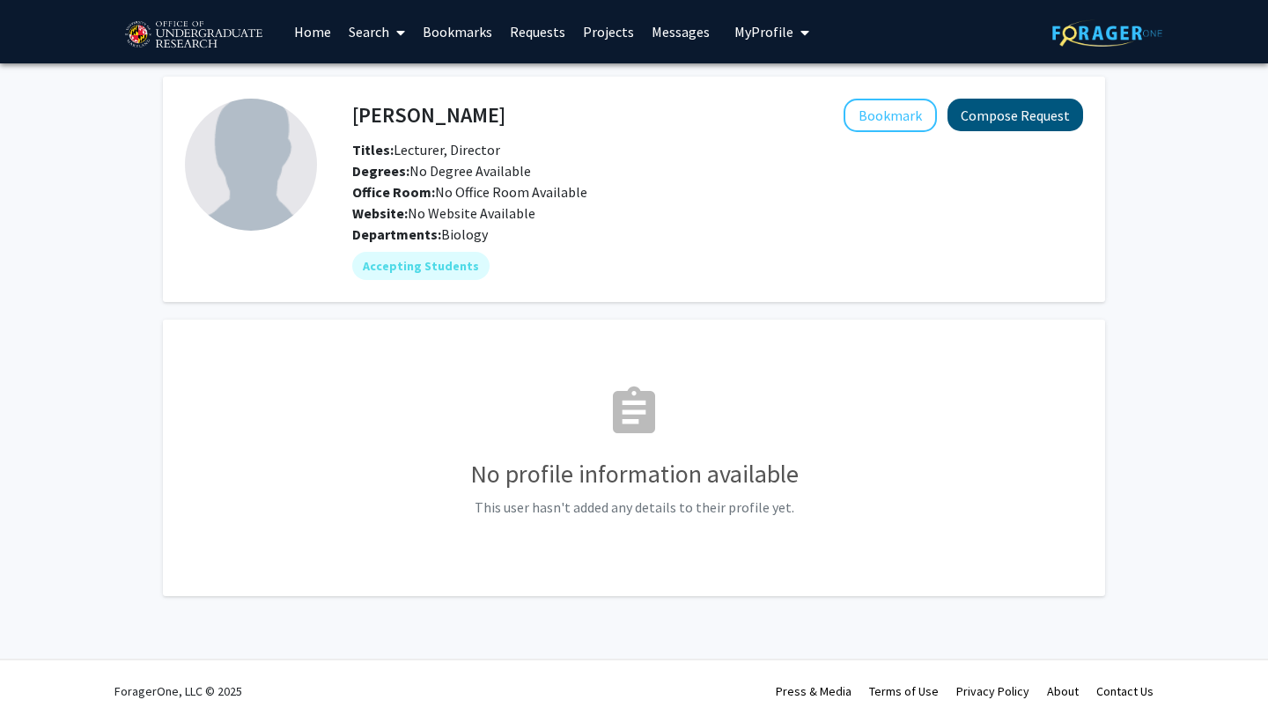
click at [1026, 121] on button "Compose Request" at bounding box center [1015, 115] width 136 height 33
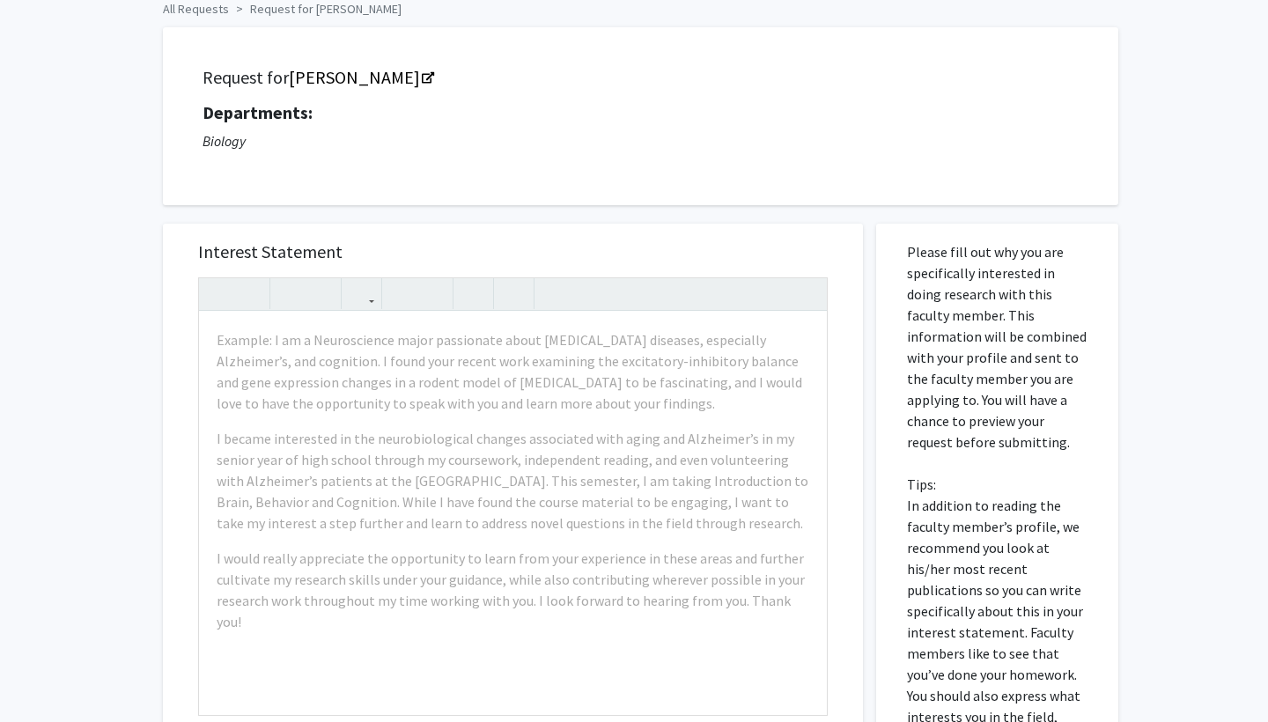
scroll to position [160, 0]
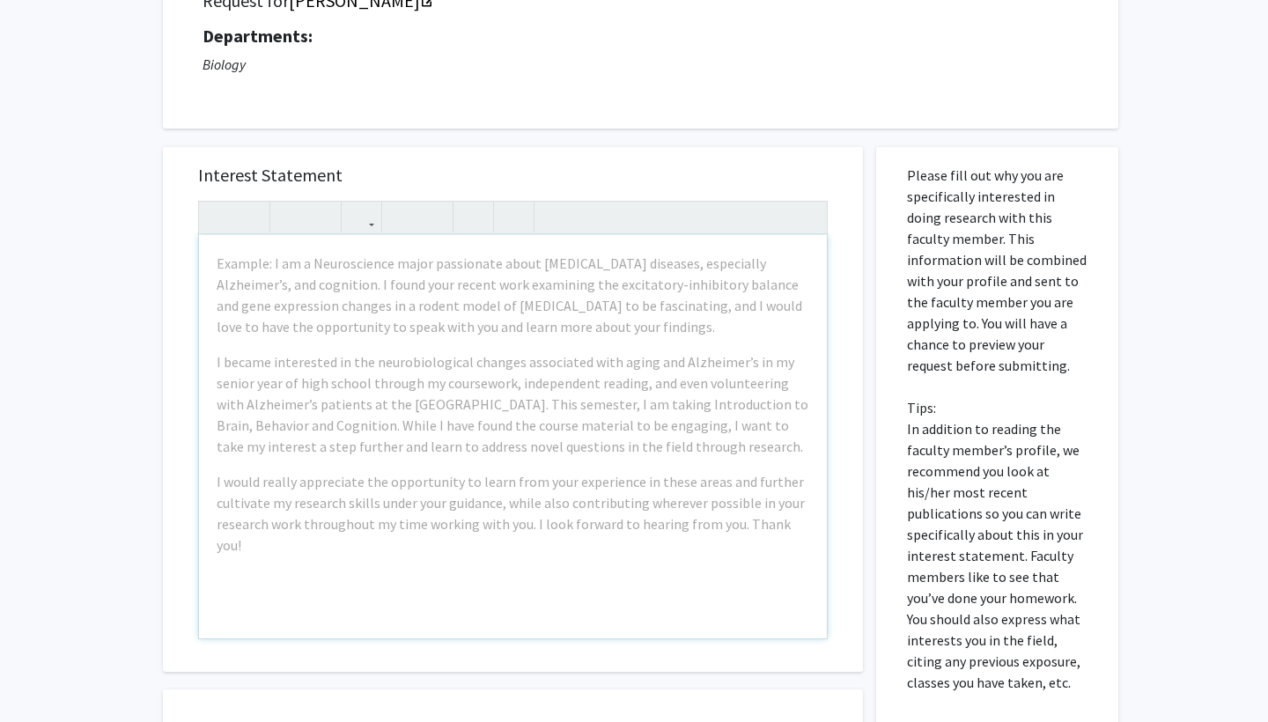
click at [652, 158] on div "Interest Statement Example: I am a Neuroscience major passionate about [MEDICAL…" at bounding box center [512, 409] width 665 height 525
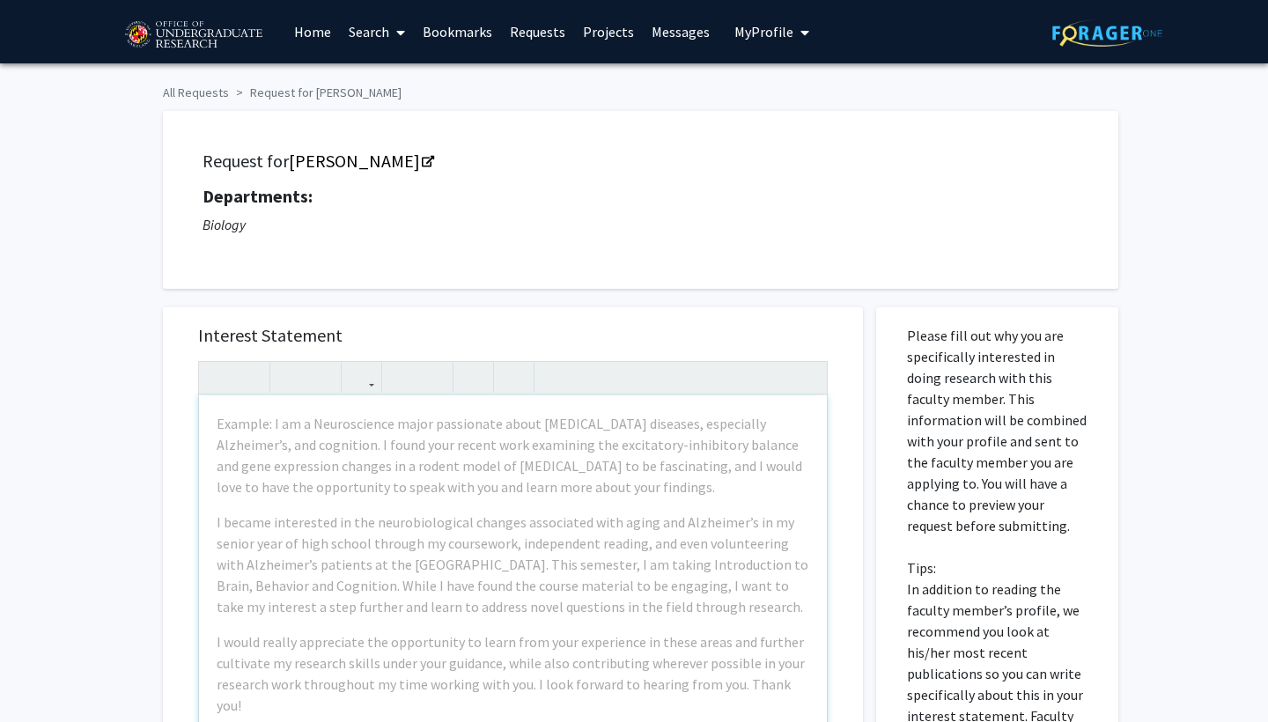
scroll to position [0, 0]
click at [425, 162] on icon "Opens in a new tab" at bounding box center [428, 162] width 12 height 11
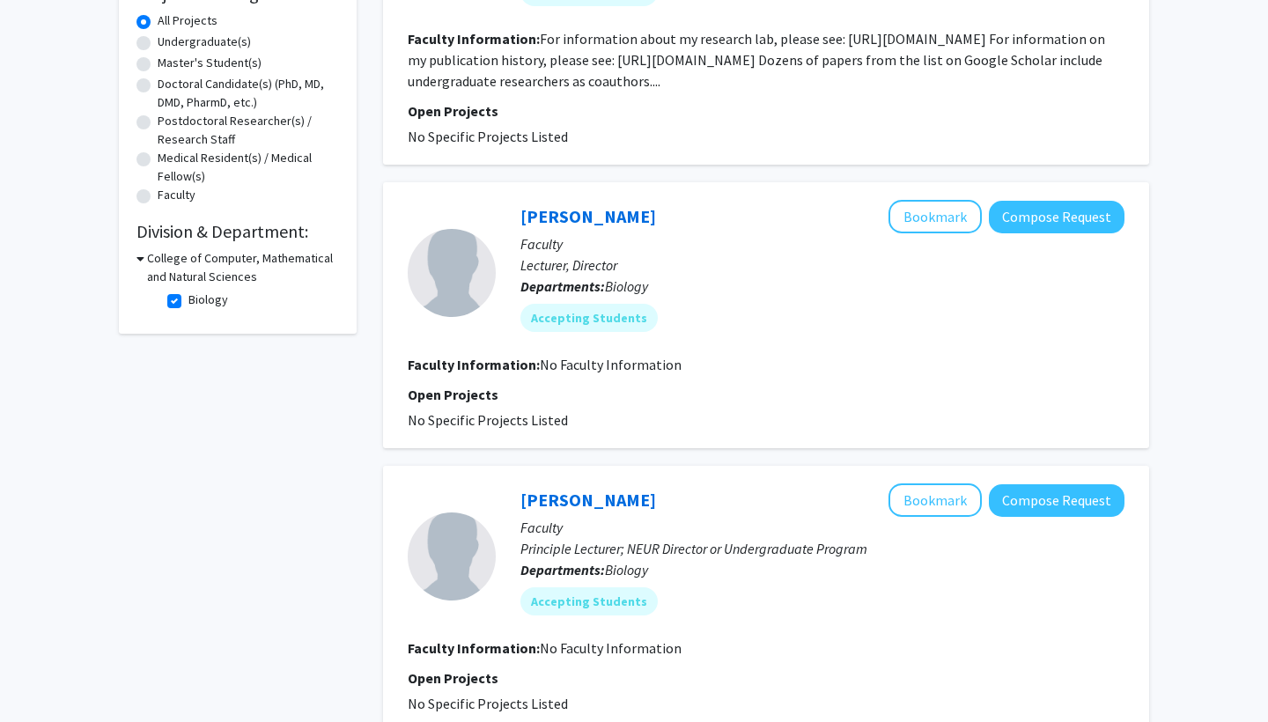
scroll to position [330, 0]
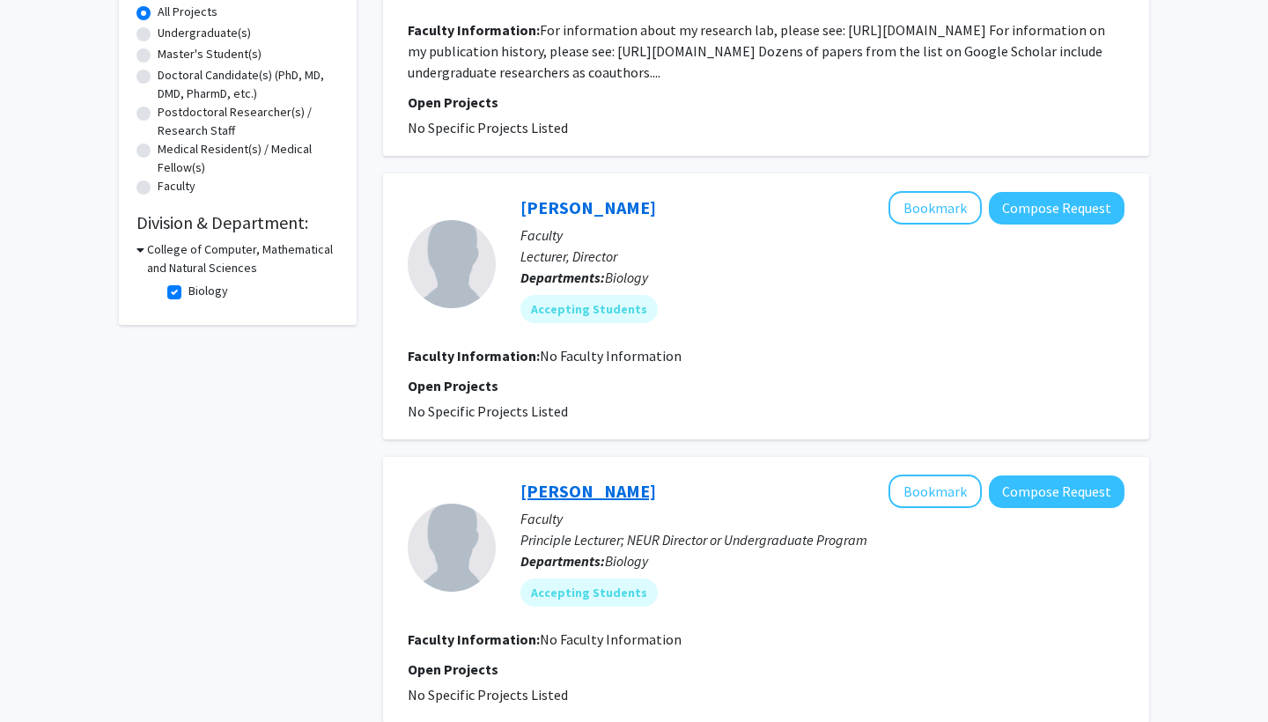
click at [566, 494] on link "[PERSON_NAME]" at bounding box center [588, 491] width 136 height 22
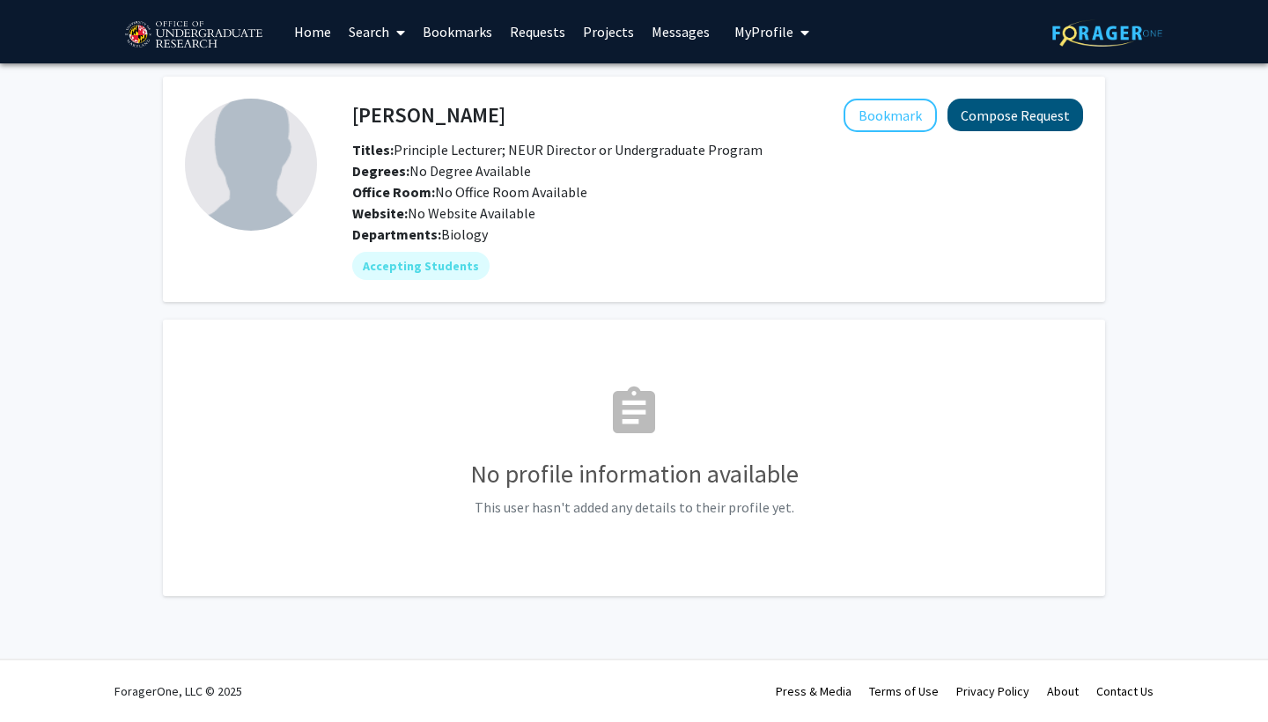
click at [1002, 117] on button "Compose Request" at bounding box center [1015, 115] width 136 height 33
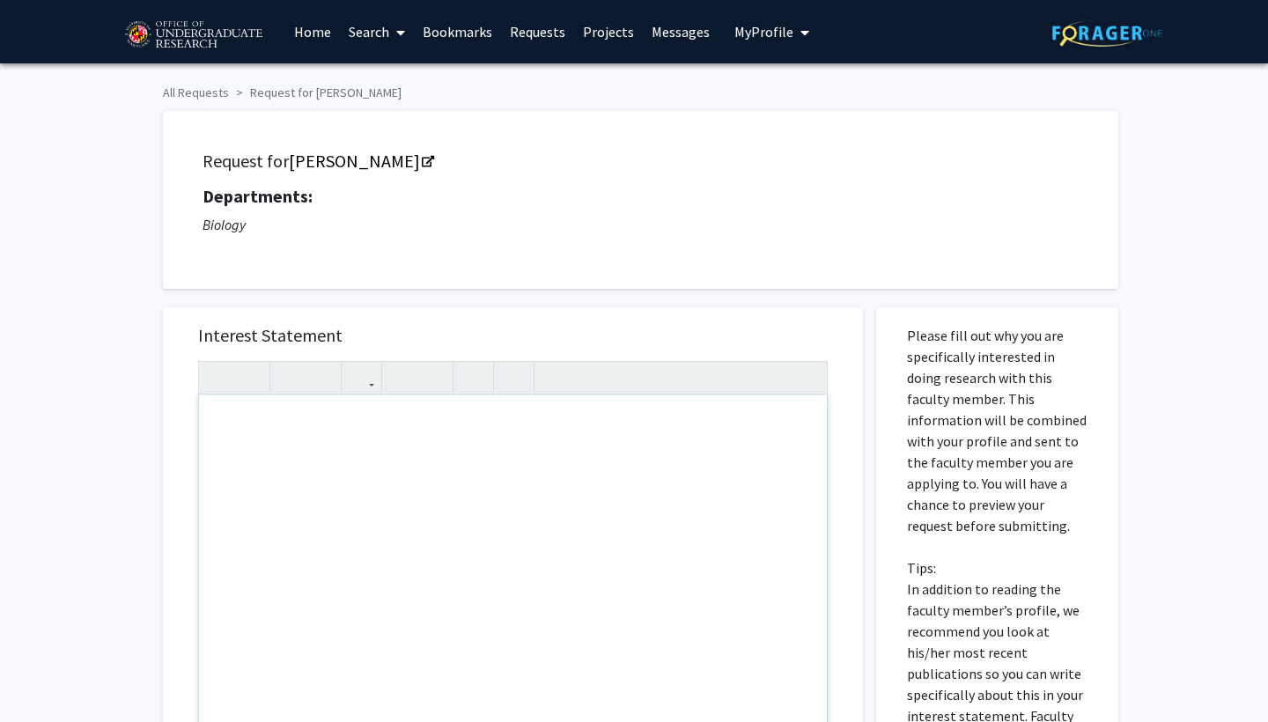
paste div "Note to users with screen readers: Please press Alt+0 or Option+0 to deactivate…"
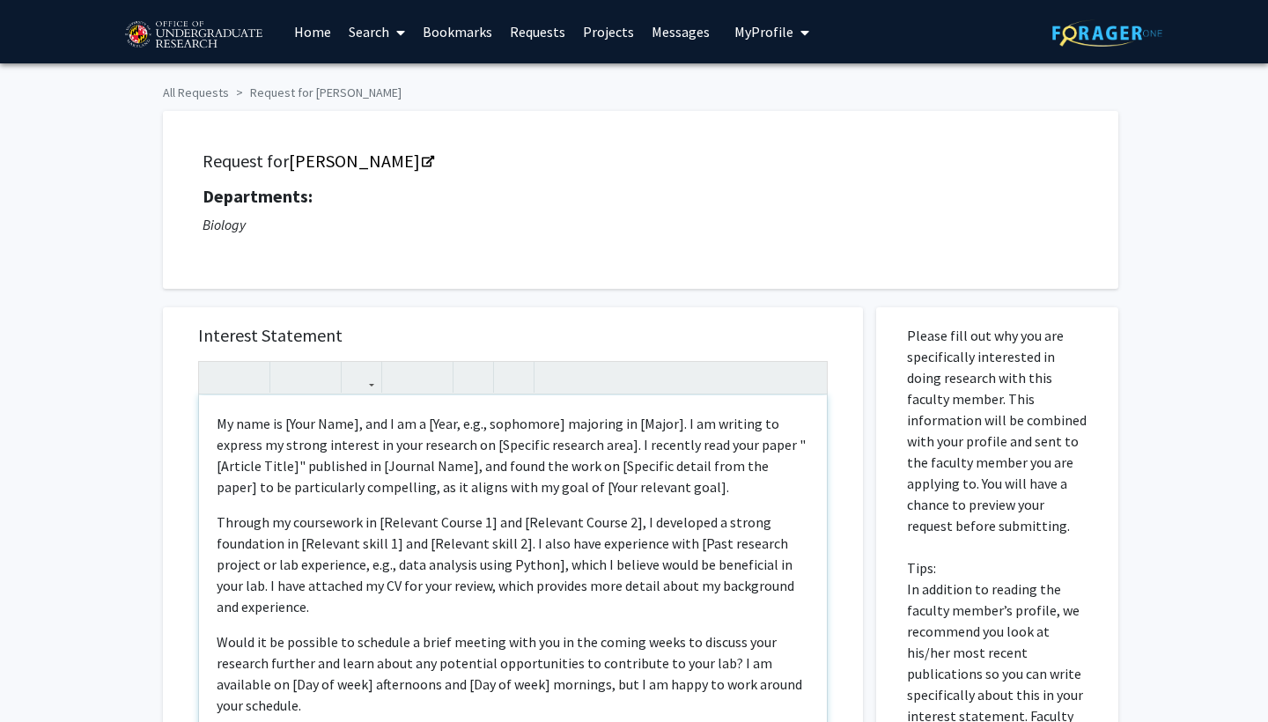
type textarea "<p>My name is [Your Name], and I am a [Year, e.g., sophomore] majoring in [Majo…"
click at [356, 426] on p "My name is [Your Name], and I am a [Year, e.g., sophomore] majoring in [Major].…" at bounding box center [513, 455] width 592 height 85
click at [215, 424] on div "My name is [PERSON_NAME], and I am a [Year, e.g., sophomore] majoring in [Major…" at bounding box center [513, 596] width 628 height 403
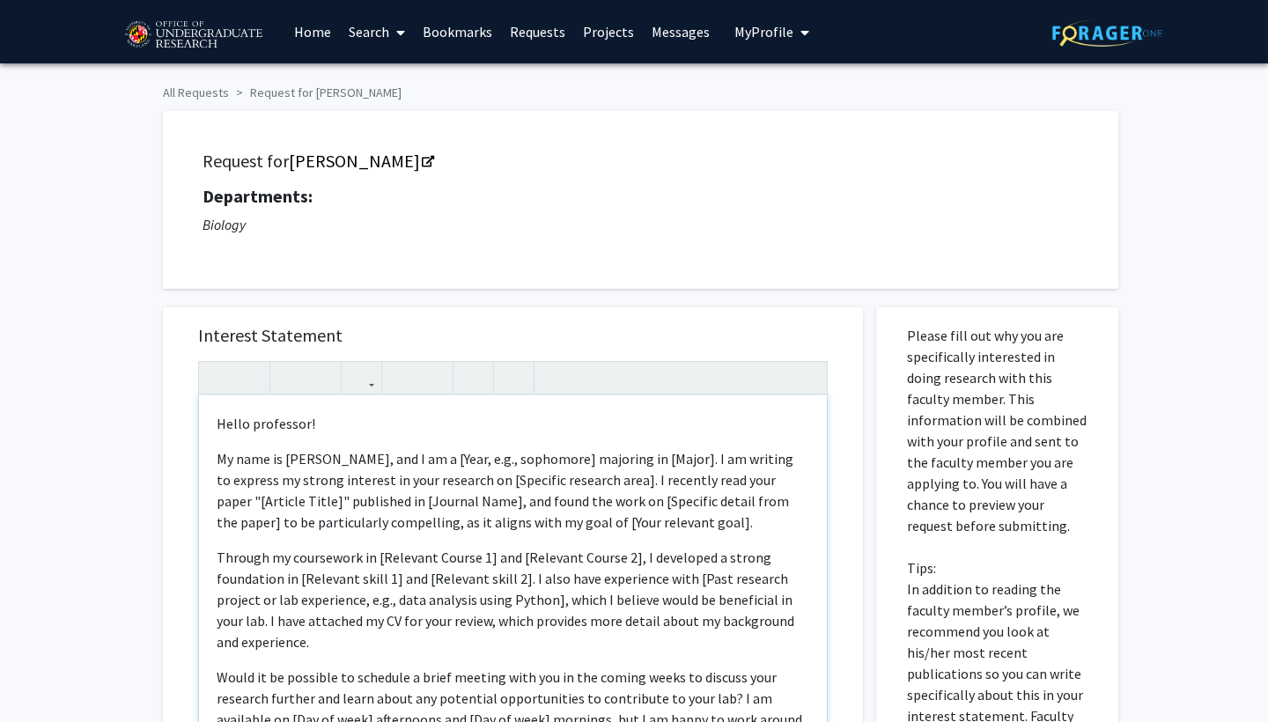
click at [260, 423] on p "Hello professor!" at bounding box center [513, 423] width 592 height 21
click at [569, 463] on p "My name is [PERSON_NAME], and I am a [Year, e.g., sophomore] majoring in [Major…" at bounding box center [513, 490] width 592 height 85
click at [584, 461] on p "My name is [PERSON_NAME], and I am a senior majoring in [Major]. I am writing t…" at bounding box center [513, 490] width 592 height 85
click at [516, 483] on p "My name is [PERSON_NAME], and I am a senior majoring in Biology. I am writing t…" at bounding box center [513, 490] width 592 height 85
click at [553, 481] on p "My name is [PERSON_NAME], and I am a senior majoring in Biology. I am writing t…" at bounding box center [513, 490] width 592 height 85
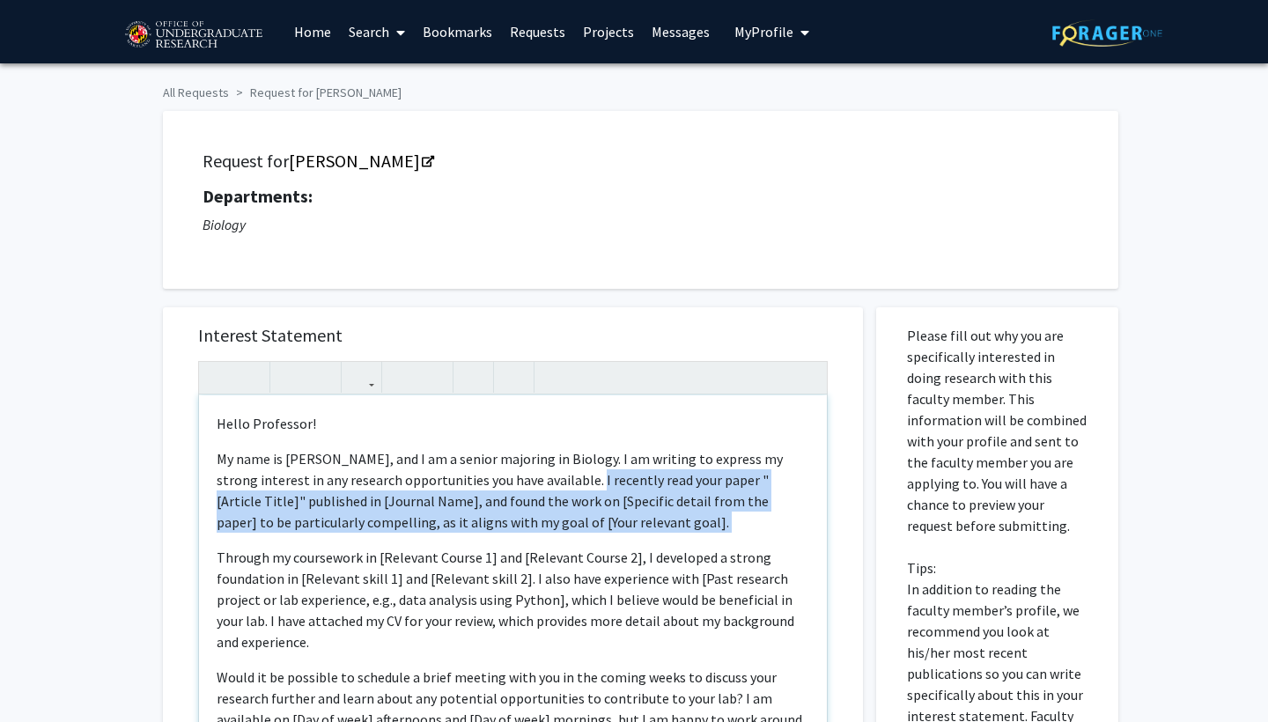
drag, startPoint x: 553, startPoint y: 482, endPoint x: 217, endPoint y: 561, distance: 344.6
click at [217, 561] on div "Hello Professor! My name is [PERSON_NAME], and I am a senior majoring in Biolog…" at bounding box center [513, 596] width 628 height 403
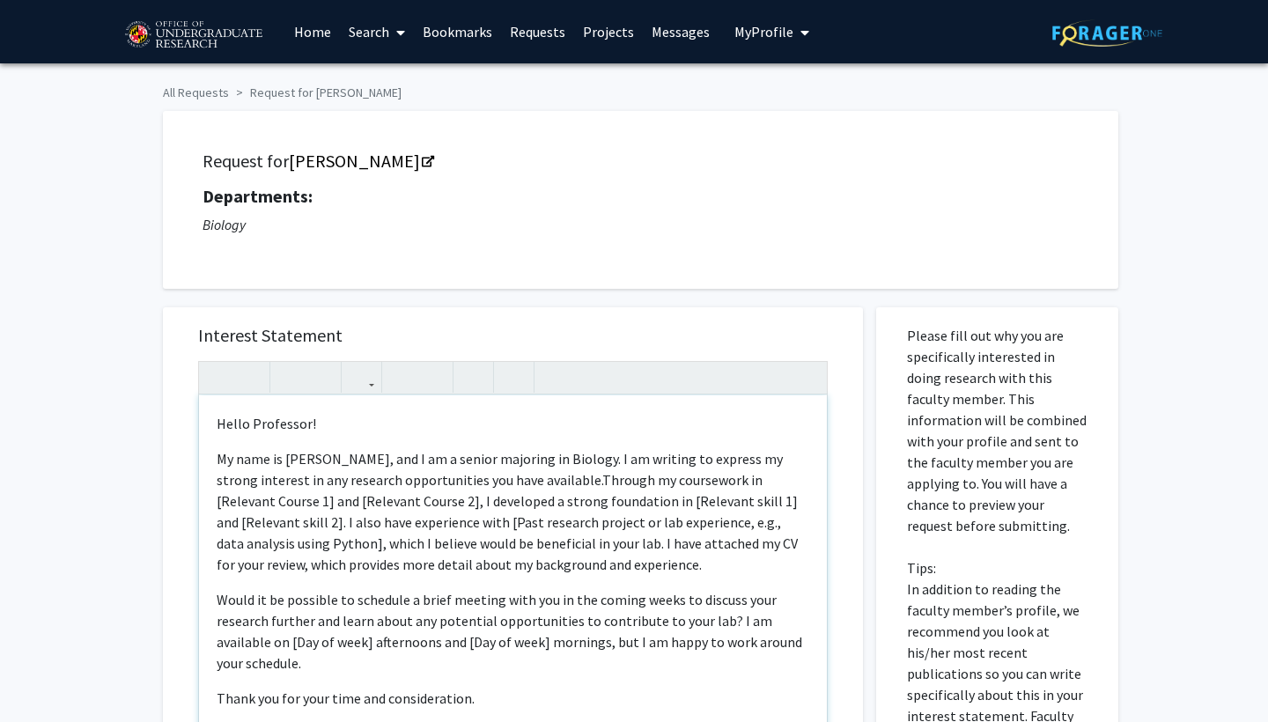
type textarea "<p>Hello Professor!</p><p>My name is [PERSON_NAME], and I am a senior majoring …"
click at [804, 382] on div "Hello Professor! My name is [PERSON_NAME], and I am a senior majoring in Biolog…" at bounding box center [512, 580] width 629 height 438
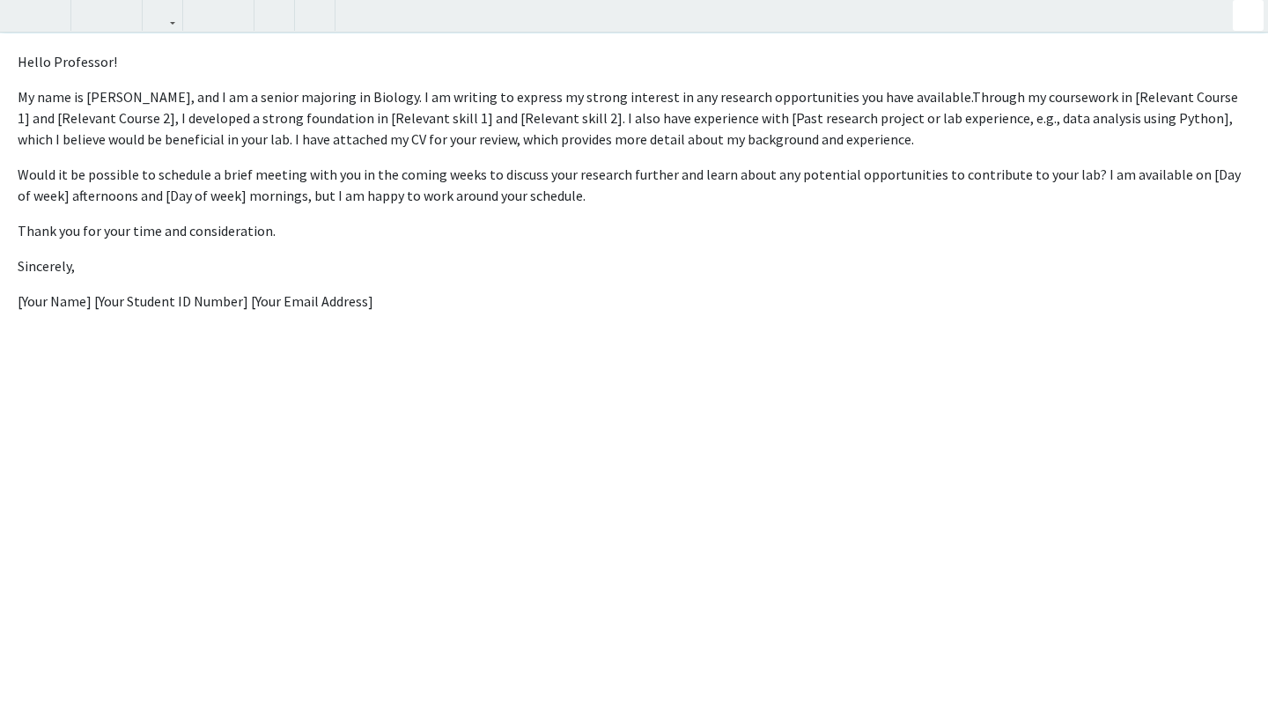
click at [1249, 18] on div "Skip navigation Home Search Bookmarks Requests Projects Messages My Profile [PE…" at bounding box center [634, 499] width 1268 height 998
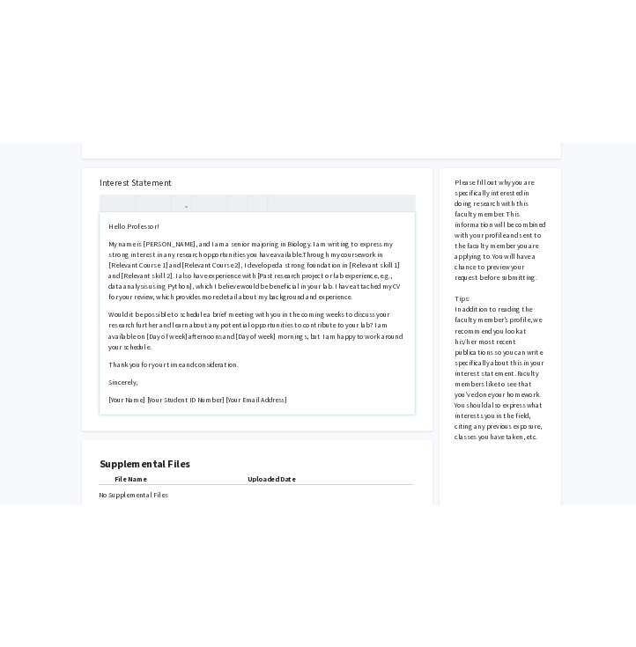
scroll to position [263, 0]
